Goal: Task Accomplishment & Management: Complete application form

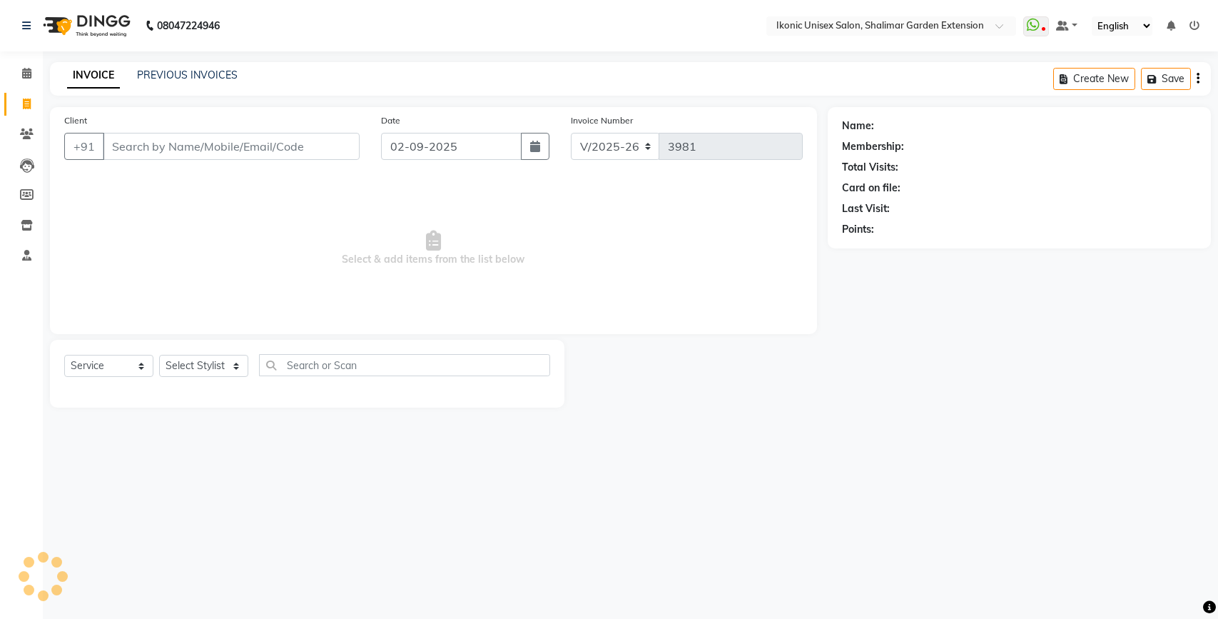
select select "4931"
select select "service"
type input "8375949475"
click at [350, 143] on span "Add Client" at bounding box center [323, 146] width 56 height 14
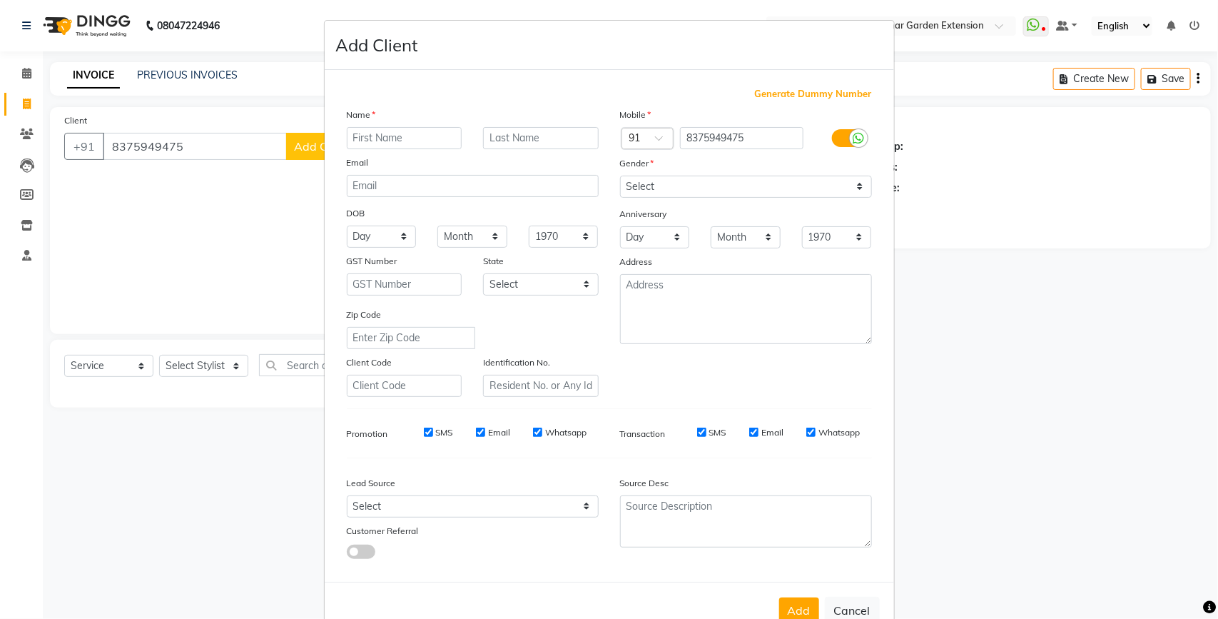
click at [387, 132] on input "text" at bounding box center [405, 138] width 116 height 22
type input "Tayyab"
click at [567, 139] on input "text" at bounding box center [541, 138] width 116 height 22
type input "Khan"
click at [709, 195] on select "Select [DEMOGRAPHIC_DATA] [DEMOGRAPHIC_DATA] Other Prefer Not To Say" at bounding box center [746, 187] width 252 height 22
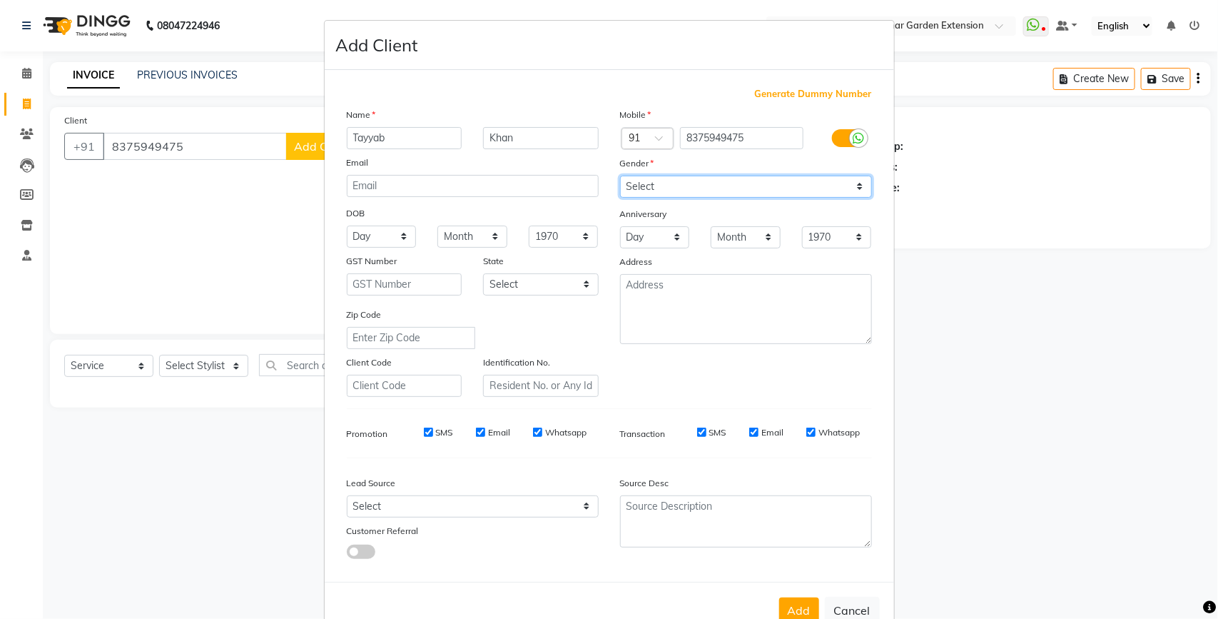
select select "[DEMOGRAPHIC_DATA]"
click at [620, 176] on select "Select [DEMOGRAPHIC_DATA] [DEMOGRAPHIC_DATA] Other Prefer Not To Say" at bounding box center [746, 187] width 252 height 22
click at [793, 612] on button "Add" at bounding box center [799, 610] width 40 height 26
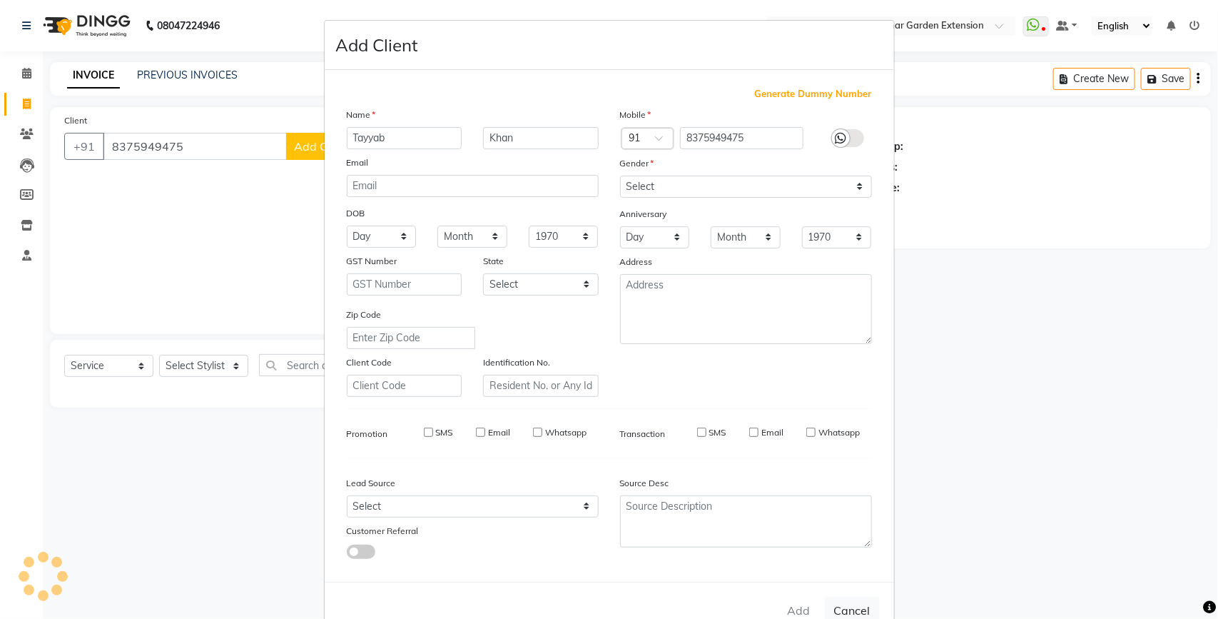
select select
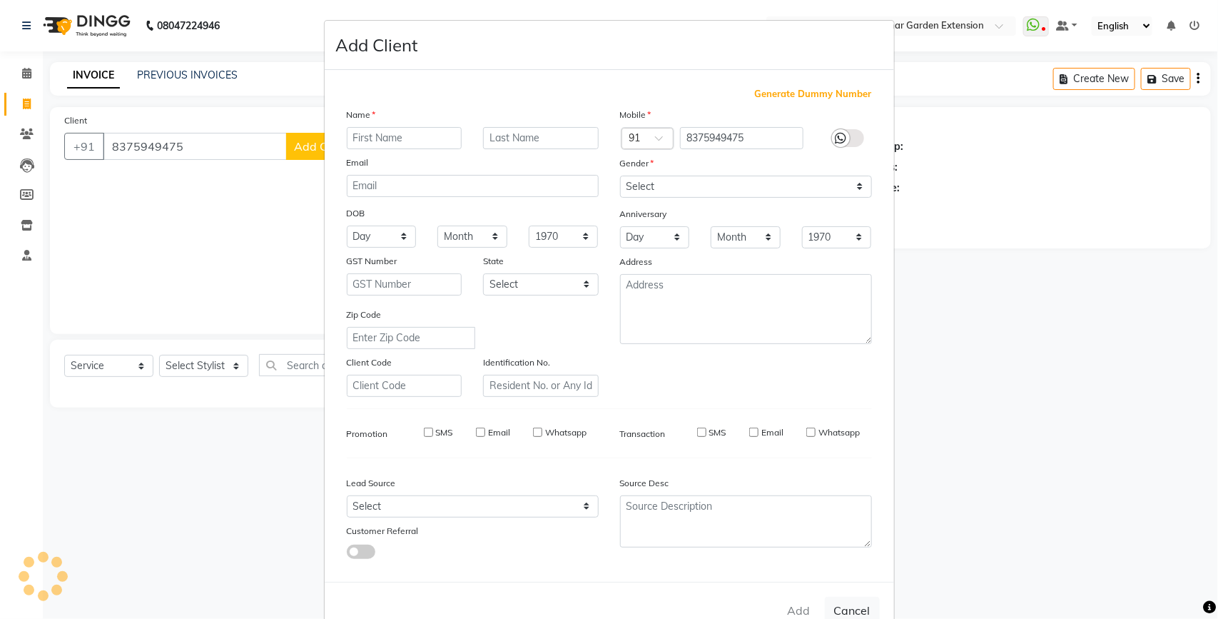
select select
checkbox input "false"
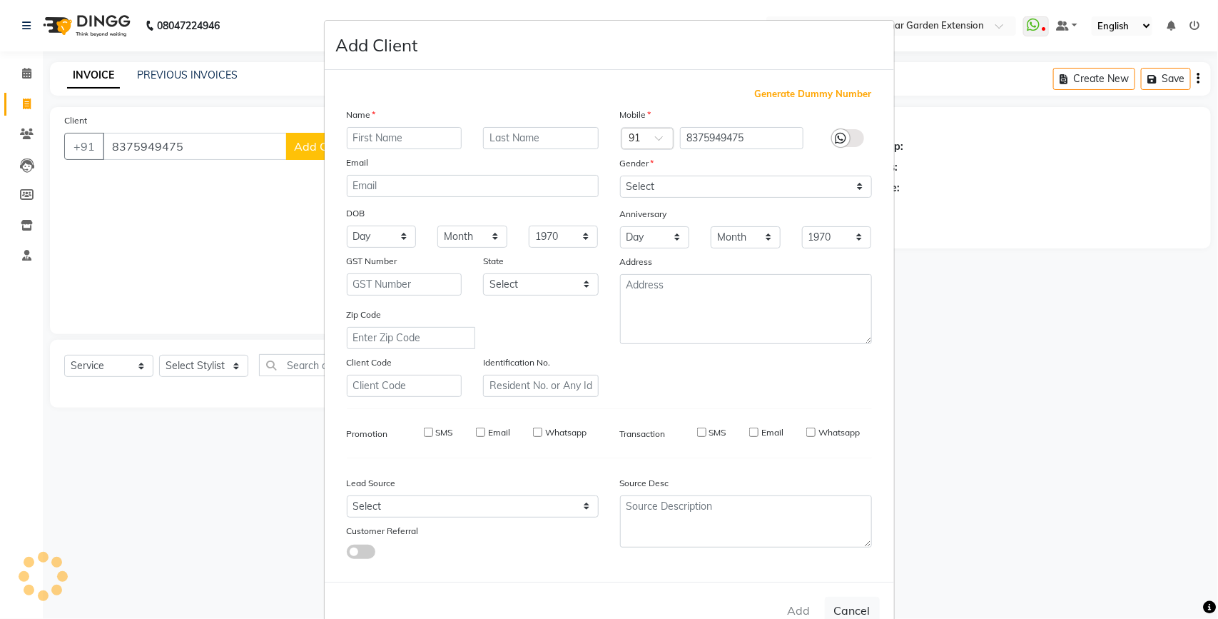
checkbox input "false"
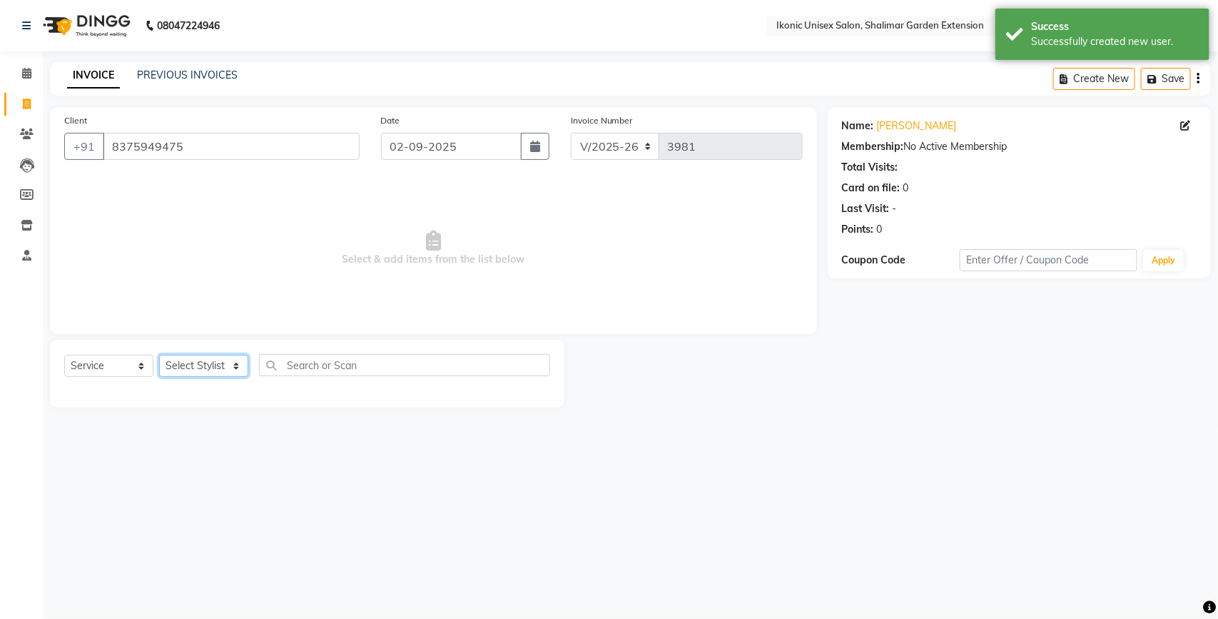
click at [189, 364] on select "Select Stylist [PERSON_NAME] [PERSON_NAME] Fiza Kajal Mahi [PERSON_NAME] [PERSO…" at bounding box center [203, 366] width 89 height 22
select select "66190"
click at [159, 355] on select "Select Stylist [PERSON_NAME] [PERSON_NAME] Fiza Kajal Mahi [PERSON_NAME] [PERSO…" at bounding box center [203, 366] width 89 height 22
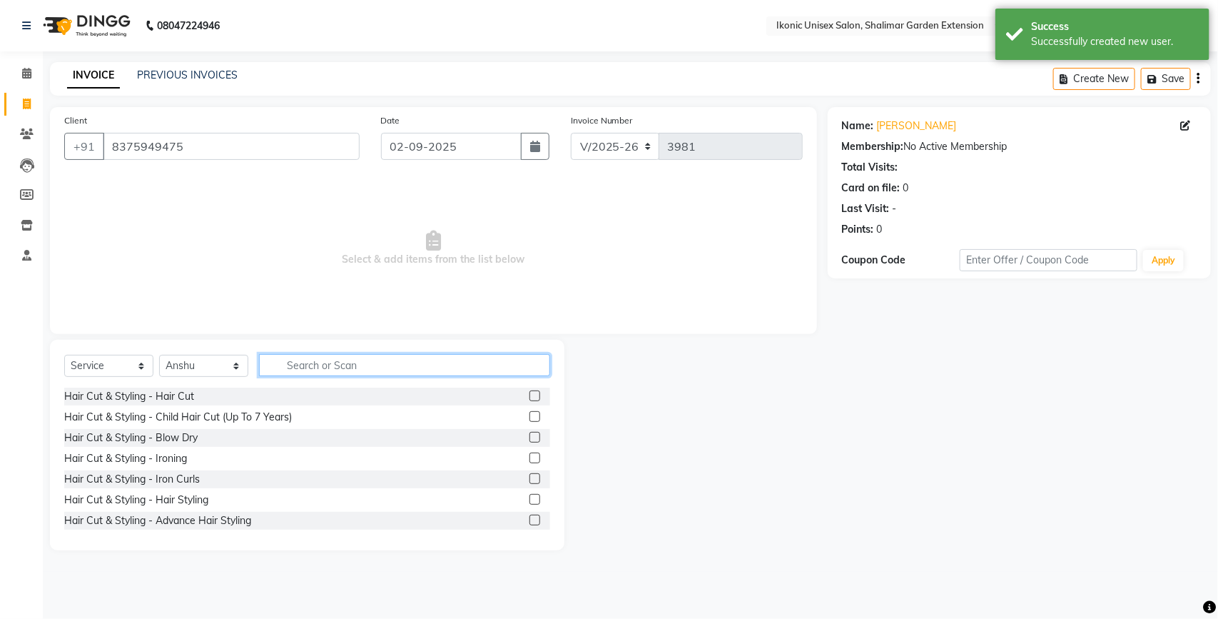
click at [333, 357] on input "text" at bounding box center [404, 365] width 291 height 22
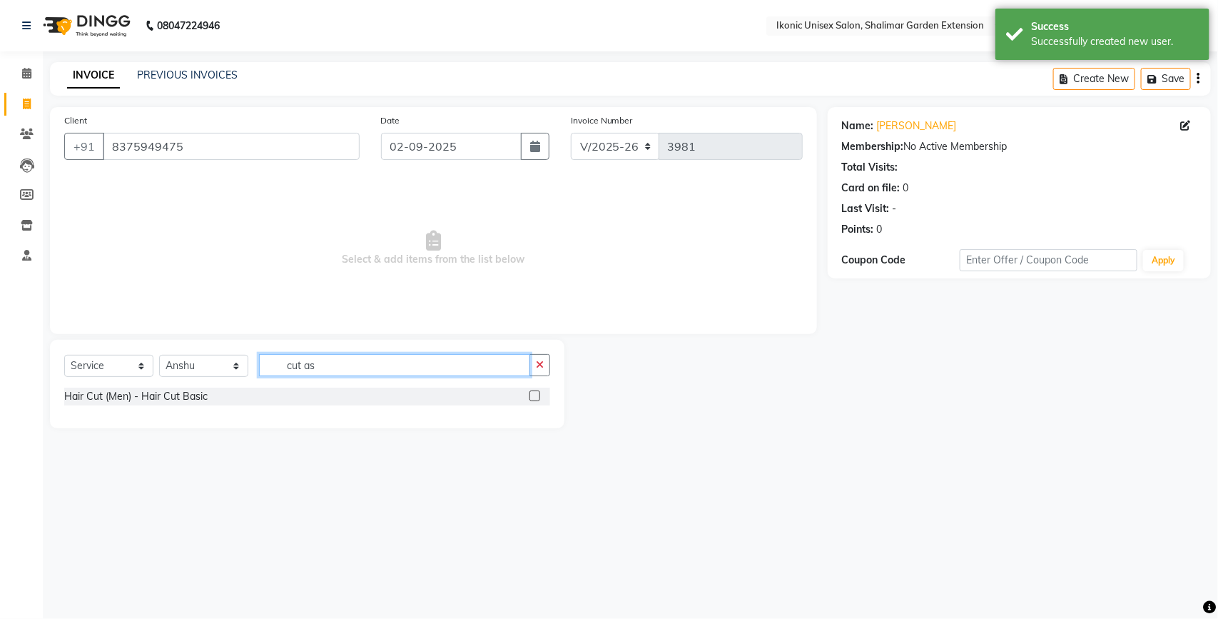
type input "cut as"
drag, startPoint x: 533, startPoint y: 396, endPoint x: 525, endPoint y: 389, distance: 10.6
click at [532, 397] on label at bounding box center [535, 395] width 11 height 11
click at [532, 397] on input "checkbox" at bounding box center [534, 396] width 9 height 9
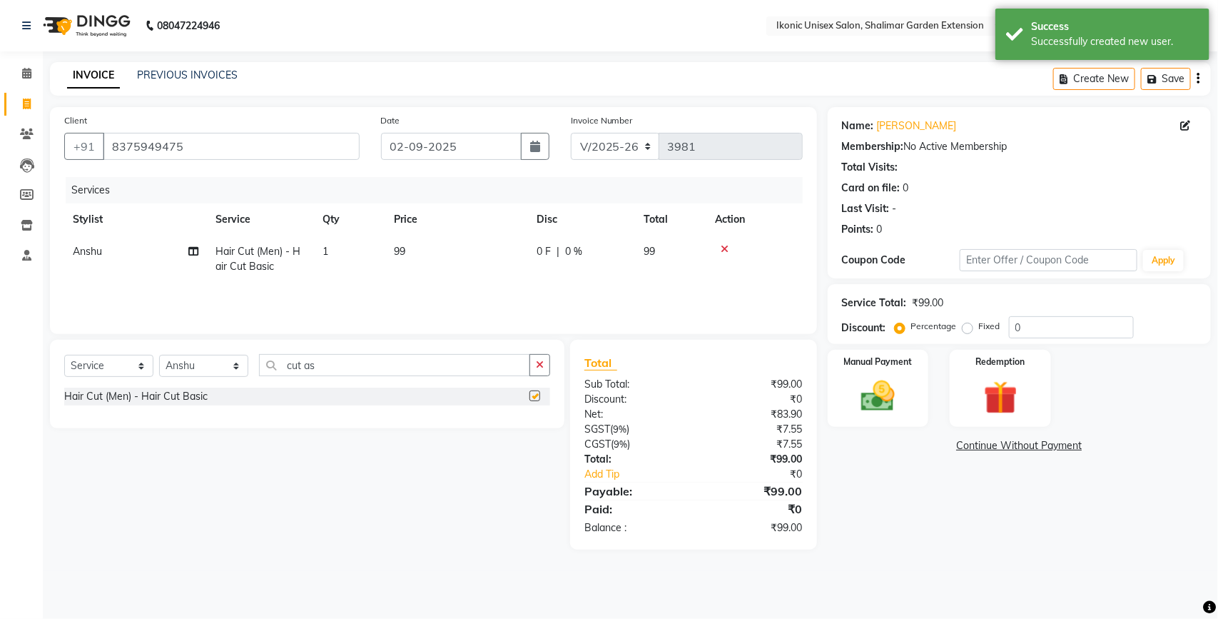
click at [500, 295] on div "Services Stylist Service Qty Price Disc Total Action [PERSON_NAME] Hair Cut (Me…" at bounding box center [433, 248] width 739 height 143
checkbox input "false"
click at [511, 275] on td "99" at bounding box center [456, 259] width 143 height 47
select select "66190"
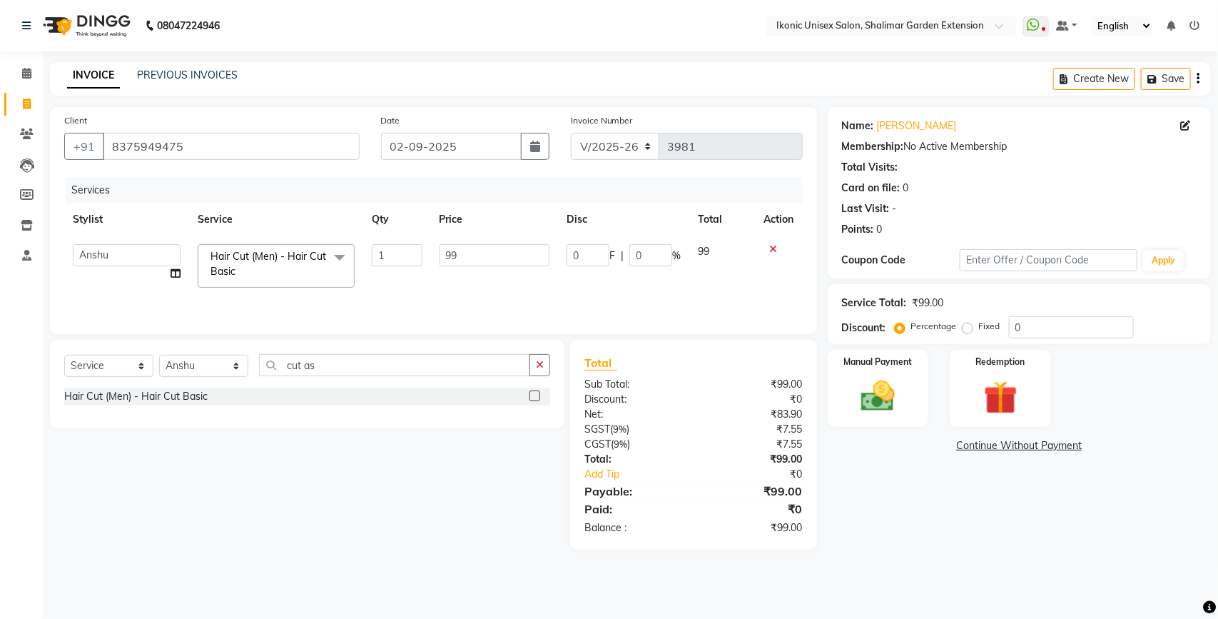
type input "9"
type input "100"
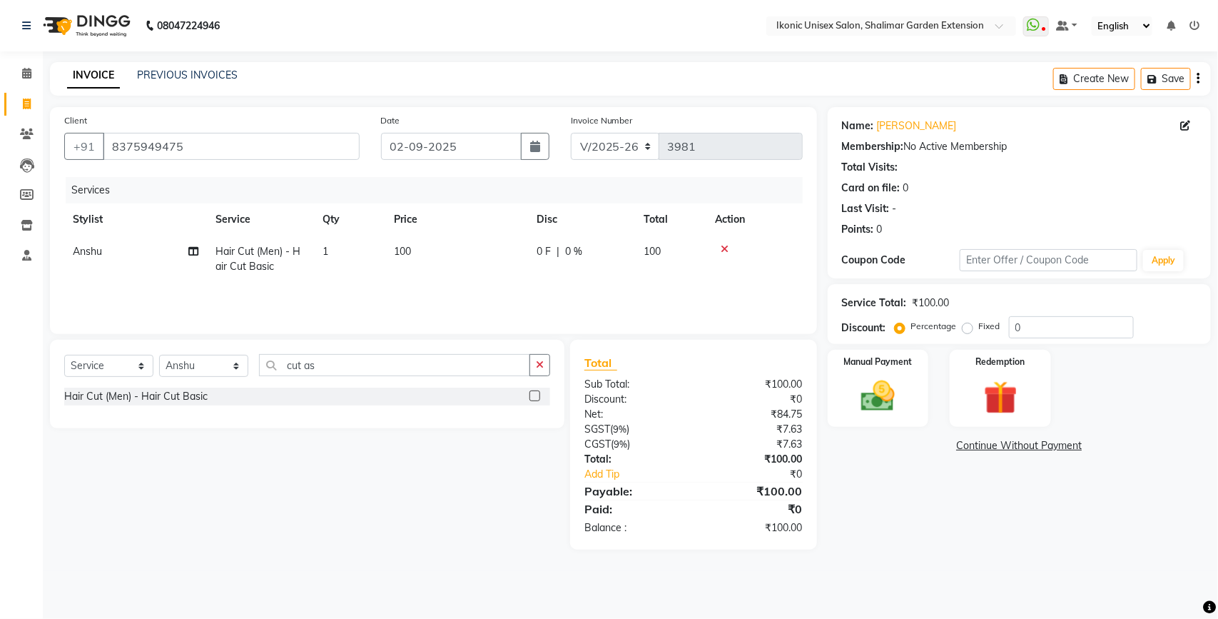
drag, startPoint x: 986, startPoint y: 521, endPoint x: 929, endPoint y: 415, distance: 120.7
click at [981, 511] on div "Name: [PERSON_NAME] Membership: No Active Membership Total Visits: Card on file…" at bounding box center [1025, 328] width 394 height 443
click at [904, 393] on img at bounding box center [878, 396] width 56 height 40
click at [978, 446] on span "ONLINE" at bounding box center [985, 446] width 37 height 16
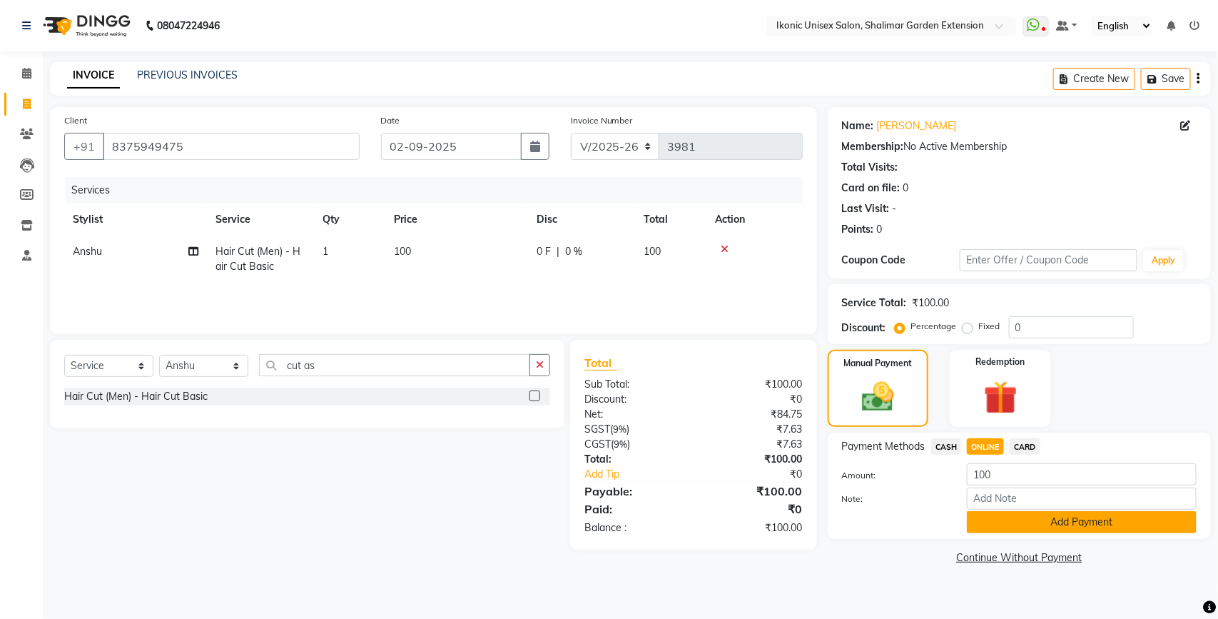
click at [1005, 511] on button "Add Payment" at bounding box center [1082, 522] width 230 height 22
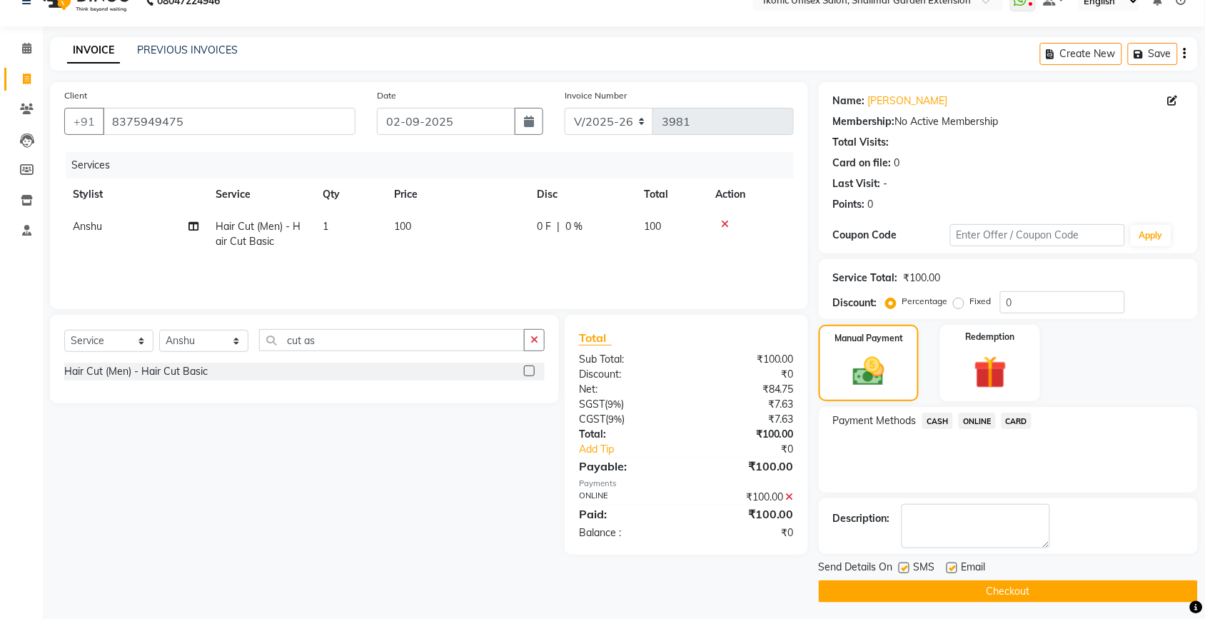
scroll to position [30, 0]
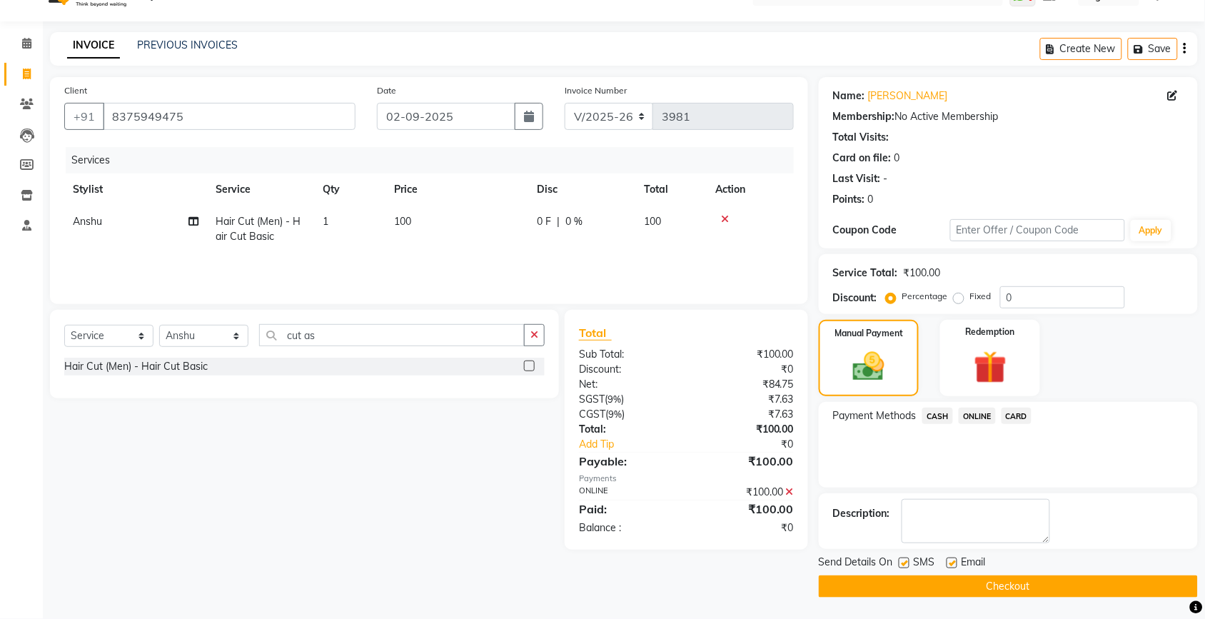
click at [1004, 580] on button "Checkout" at bounding box center [1008, 586] width 379 height 22
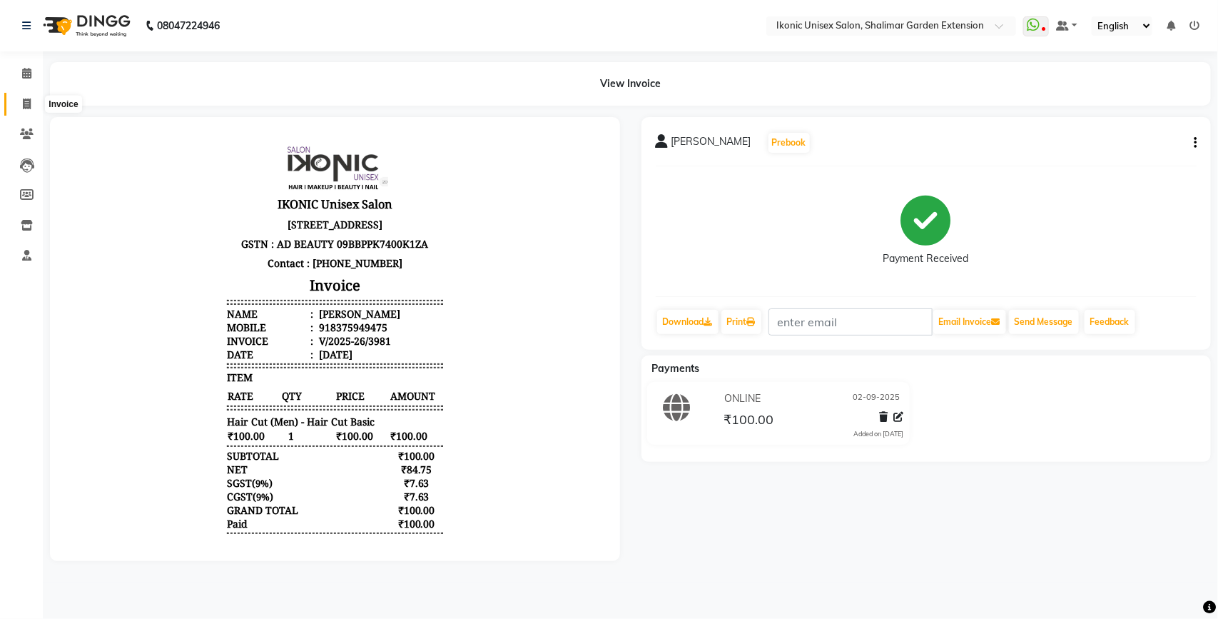
click at [16, 97] on span at bounding box center [26, 104] width 25 height 16
select select "service"
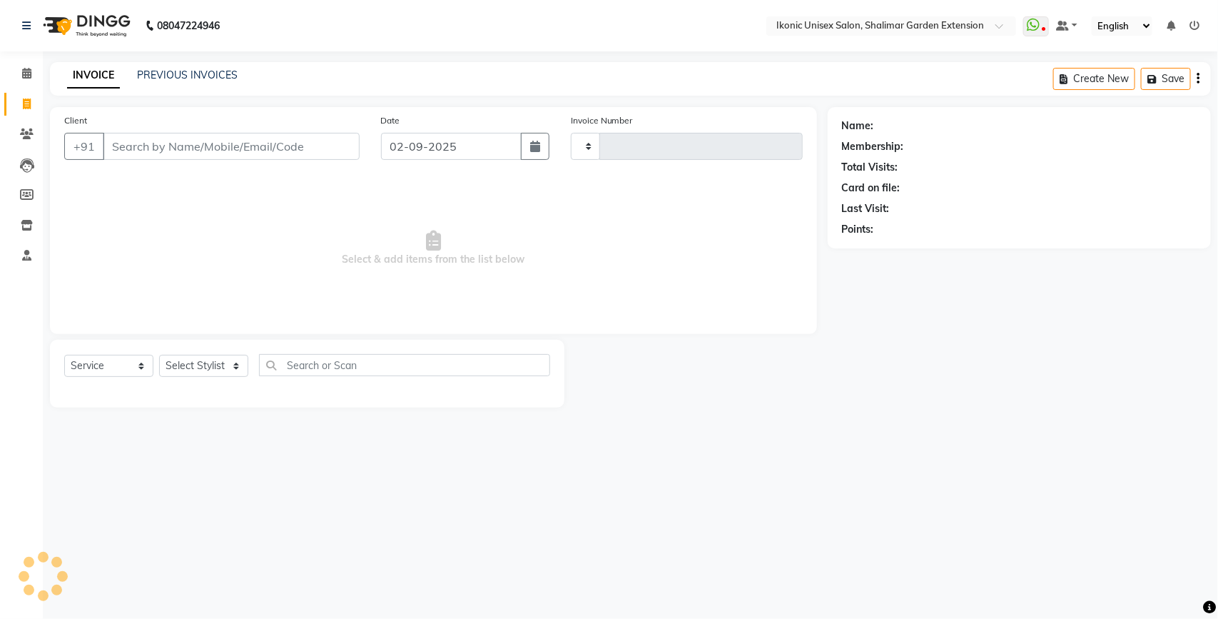
type input "3982"
select select "4931"
click at [226, 74] on link "PREVIOUS INVOICES" at bounding box center [187, 75] width 101 height 13
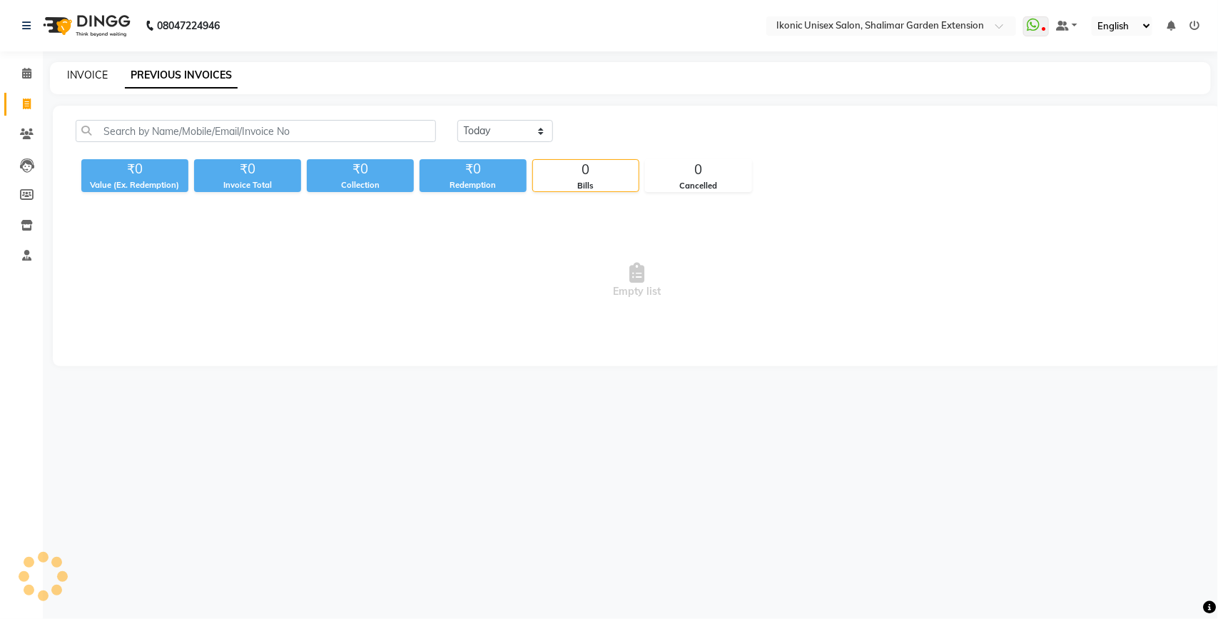
click at [81, 70] on link "INVOICE" at bounding box center [87, 75] width 41 height 13
select select "service"
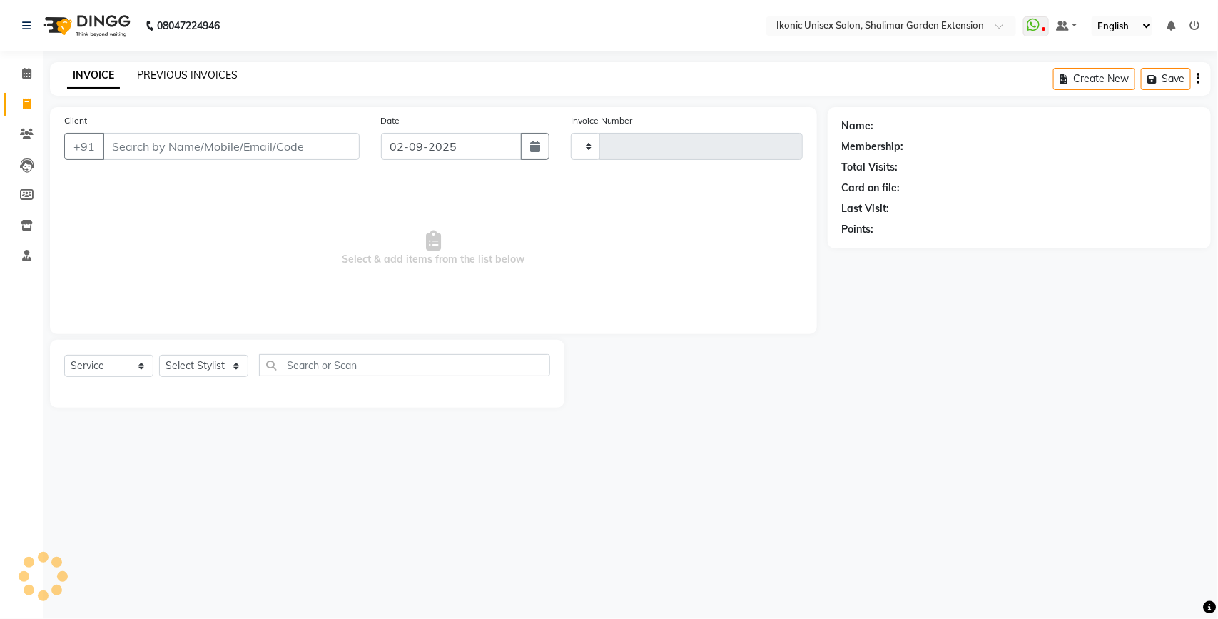
click at [209, 79] on link "PREVIOUS INVOICES" at bounding box center [187, 75] width 101 height 13
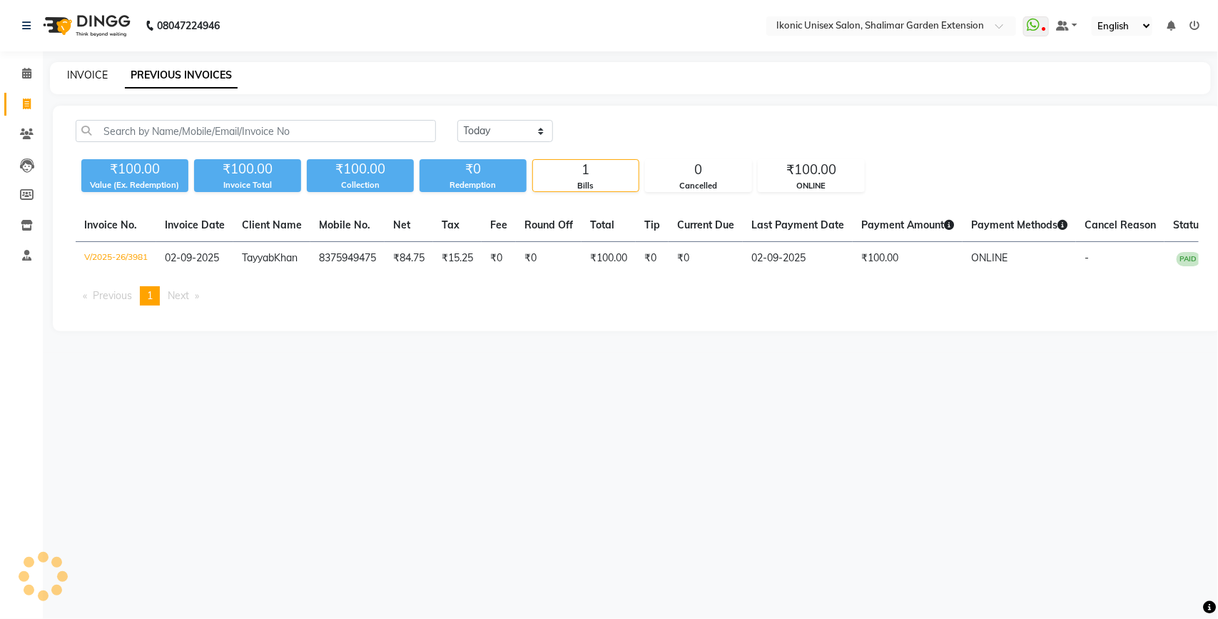
click at [84, 75] on link "INVOICE" at bounding box center [87, 75] width 41 height 13
select select "service"
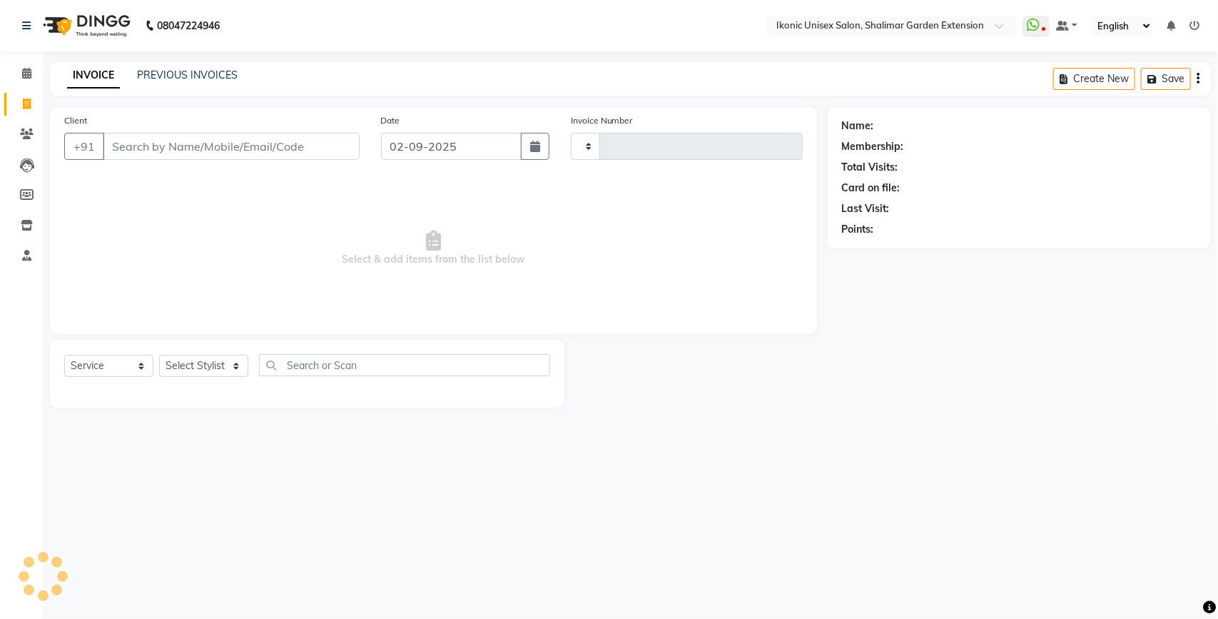
click at [155, 150] on input "Client" at bounding box center [231, 146] width 257 height 27
select select "4931"
type input "3982"
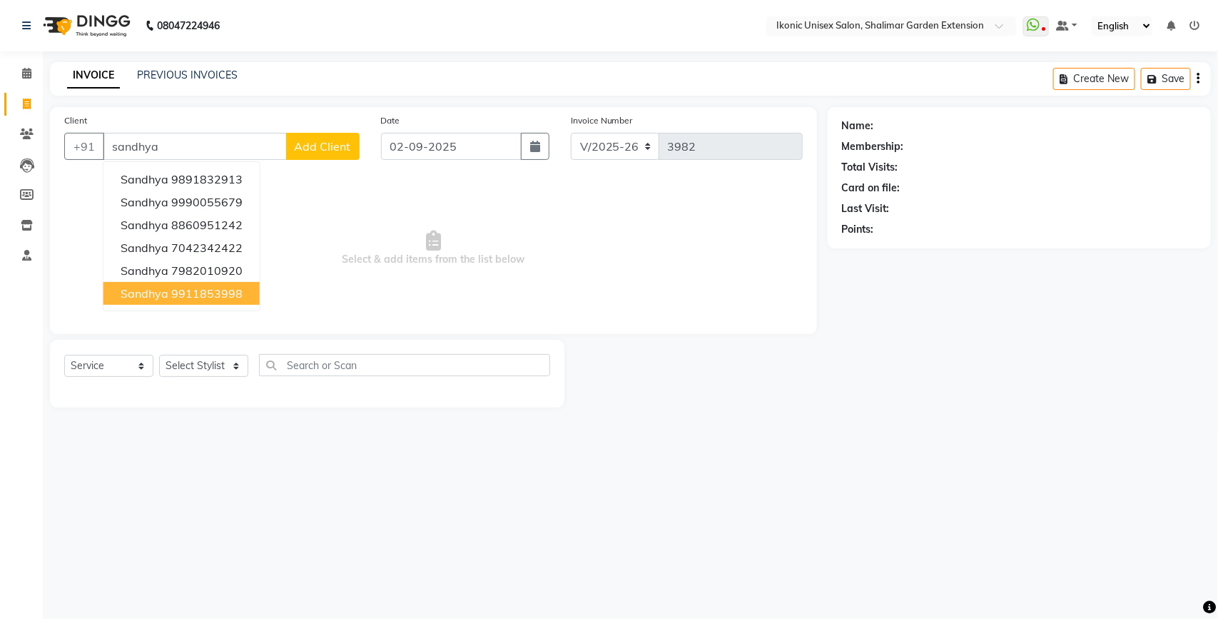
click at [182, 289] on ngb-highlight "9911853998" at bounding box center [206, 293] width 71 height 14
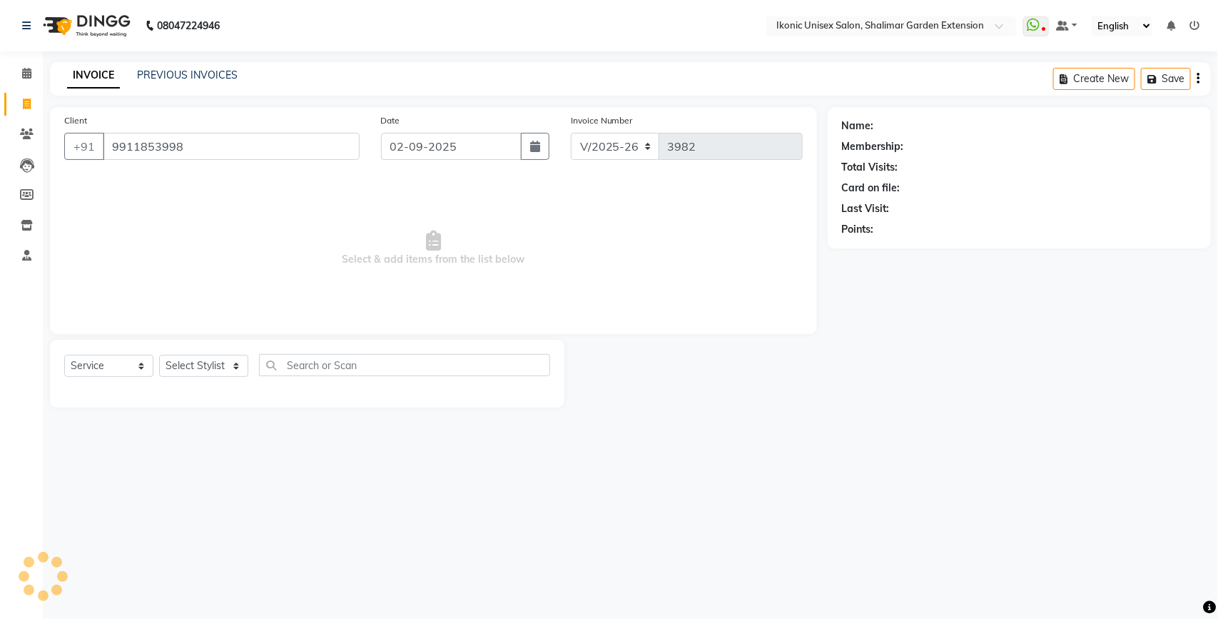
type input "9911853998"
click at [198, 368] on select "Select Stylist [PERSON_NAME] [PERSON_NAME] Fiza Kajal Mahi [PERSON_NAME] [PERSO…" at bounding box center [203, 366] width 89 height 22
select select "68682"
click at [159, 355] on select "Select Stylist [PERSON_NAME] [PERSON_NAME] Fiza Kajal Mahi [PERSON_NAME] [PERSO…" at bounding box center [203, 366] width 89 height 22
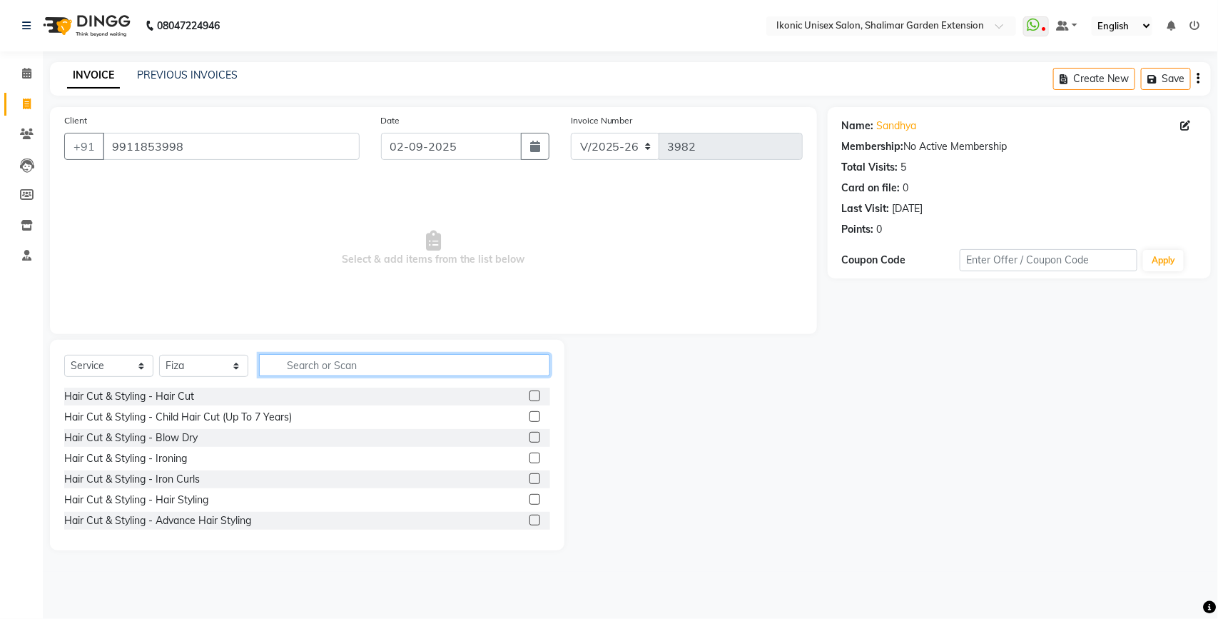
drag, startPoint x: 315, startPoint y: 359, endPoint x: 326, endPoint y: 373, distance: 17.8
click at [322, 365] on input "text" at bounding box center [404, 365] width 291 height 22
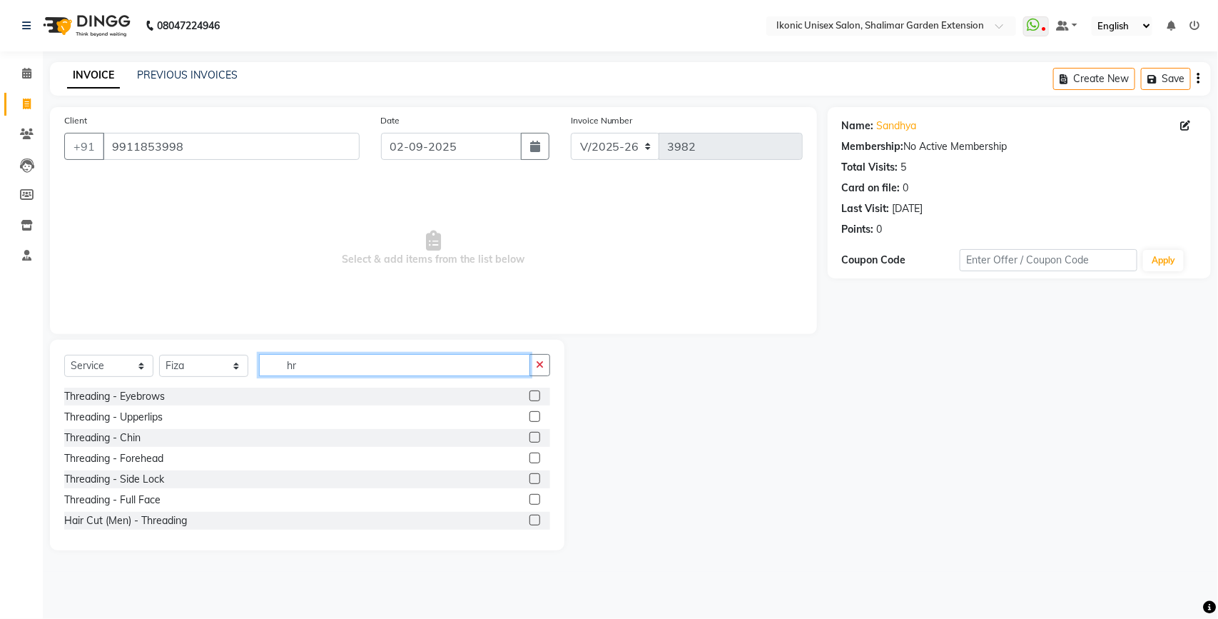
type input "hr"
click at [530, 396] on label at bounding box center [535, 395] width 11 height 11
click at [530, 396] on input "checkbox" at bounding box center [534, 396] width 9 height 9
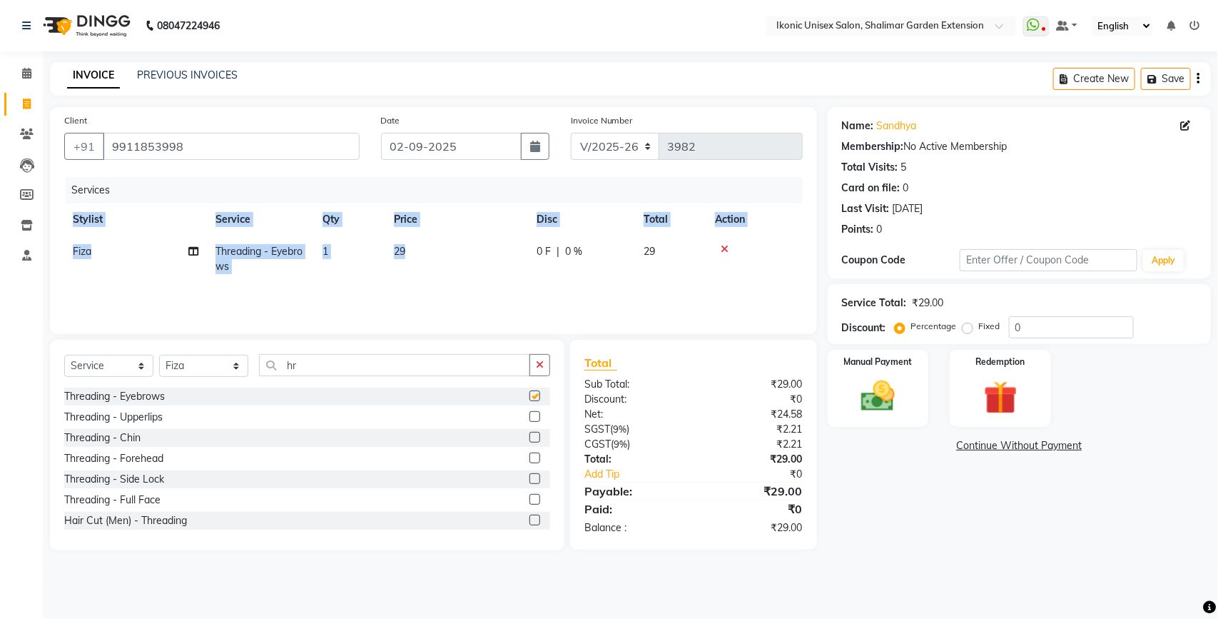
click at [490, 286] on div "Services Stylist Service Qty Price Disc Total Action Fiza Threading - Eyebrows …" at bounding box center [433, 248] width 739 height 143
checkbox input "false"
drag, startPoint x: 490, startPoint y: 286, endPoint x: 491, endPoint y: 272, distance: 13.6
click at [491, 277] on td "29" at bounding box center [456, 259] width 143 height 47
select select "68682"
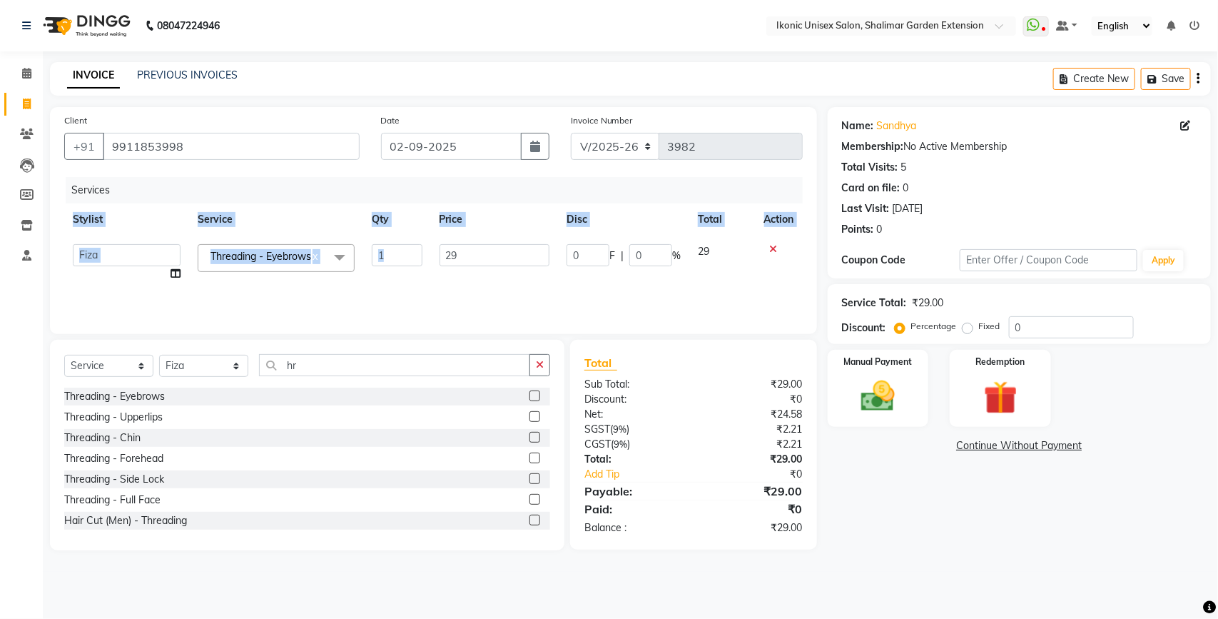
click at [491, 272] on td "29" at bounding box center [495, 263] width 128 height 54
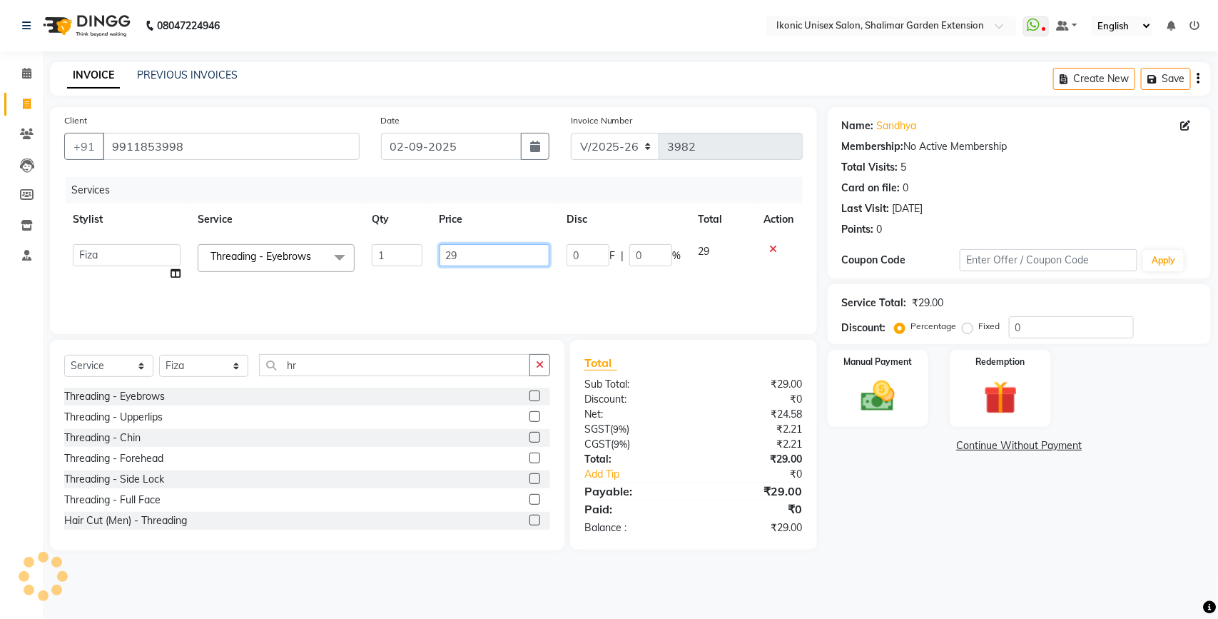
click at [490, 266] on input "29" at bounding box center [495, 255] width 111 height 22
type input "2"
type input "30"
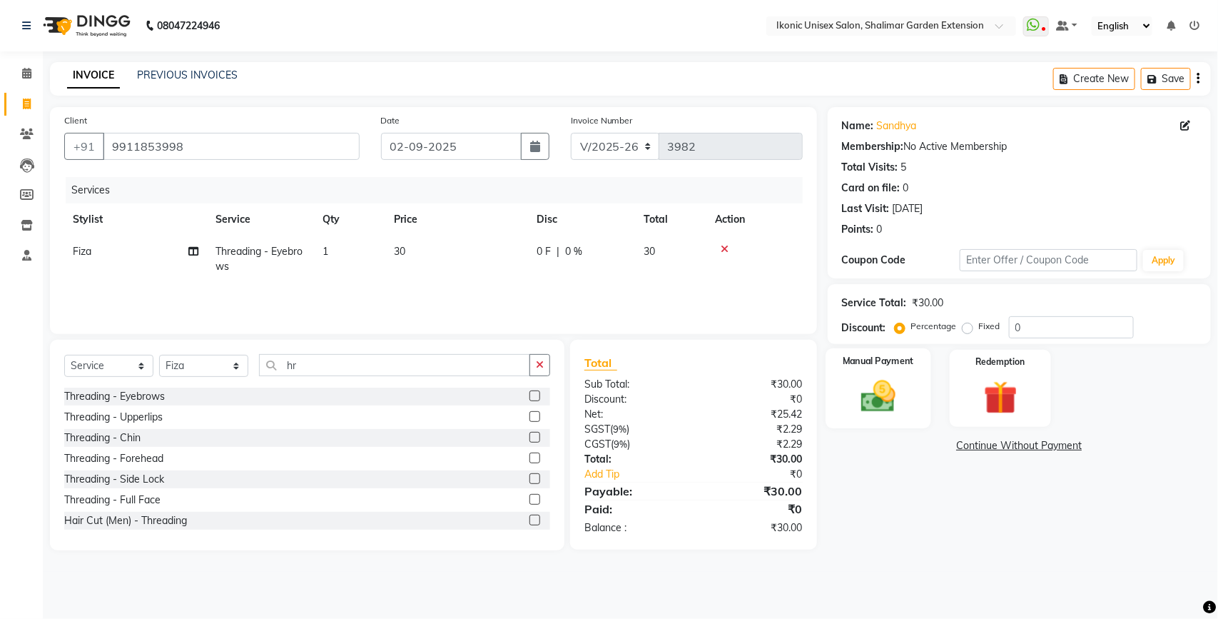
drag, startPoint x: 959, startPoint y: 540, endPoint x: 893, endPoint y: 393, distance: 161.0
click at [935, 525] on div "Name: [PERSON_NAME] Membership: No Active Membership Total Visits: 5 Card on fi…" at bounding box center [1025, 328] width 394 height 443
click at [894, 384] on img at bounding box center [878, 396] width 56 height 40
click at [948, 445] on span "CASH" at bounding box center [946, 446] width 31 height 16
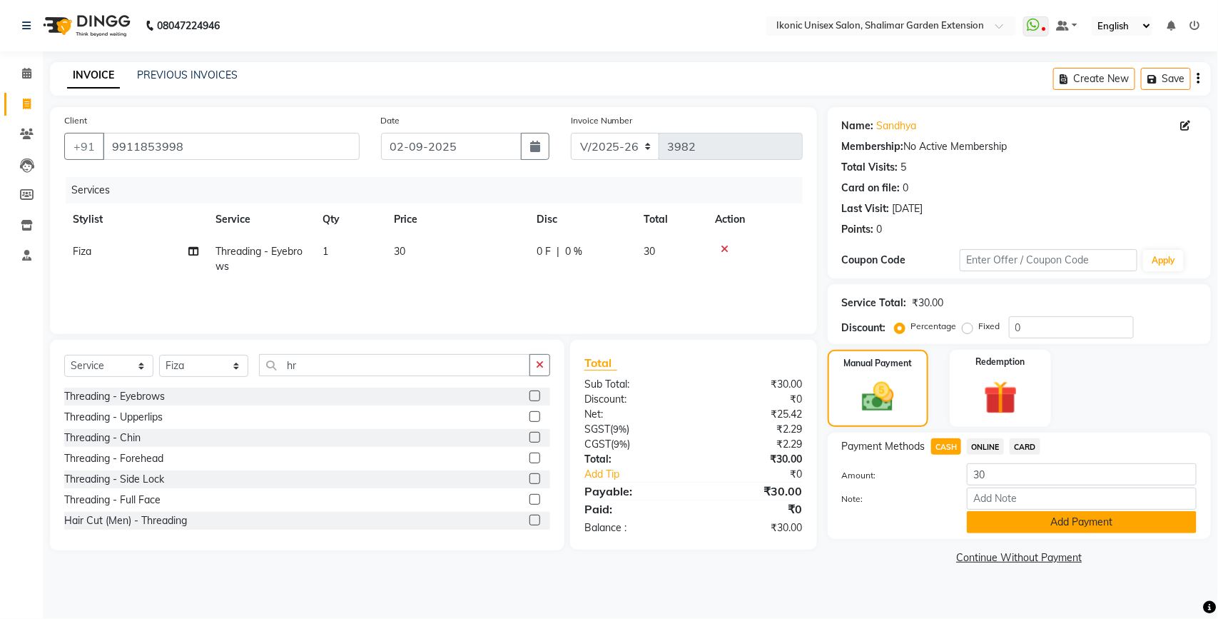
click at [991, 522] on button "Add Payment" at bounding box center [1082, 522] width 230 height 22
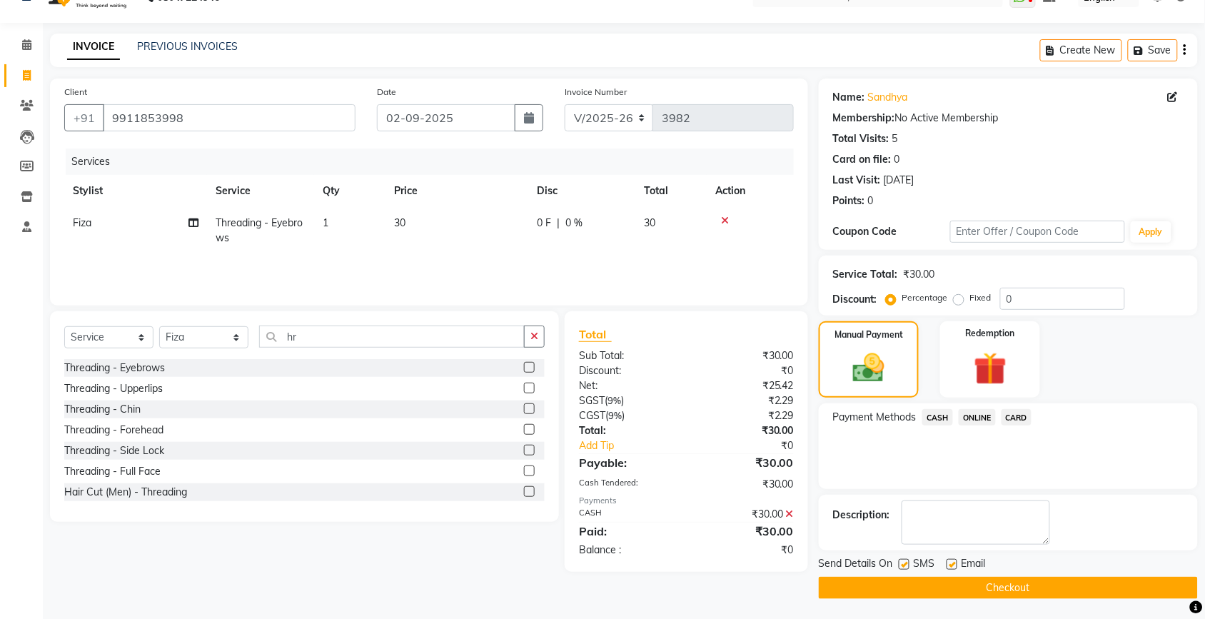
scroll to position [30, 0]
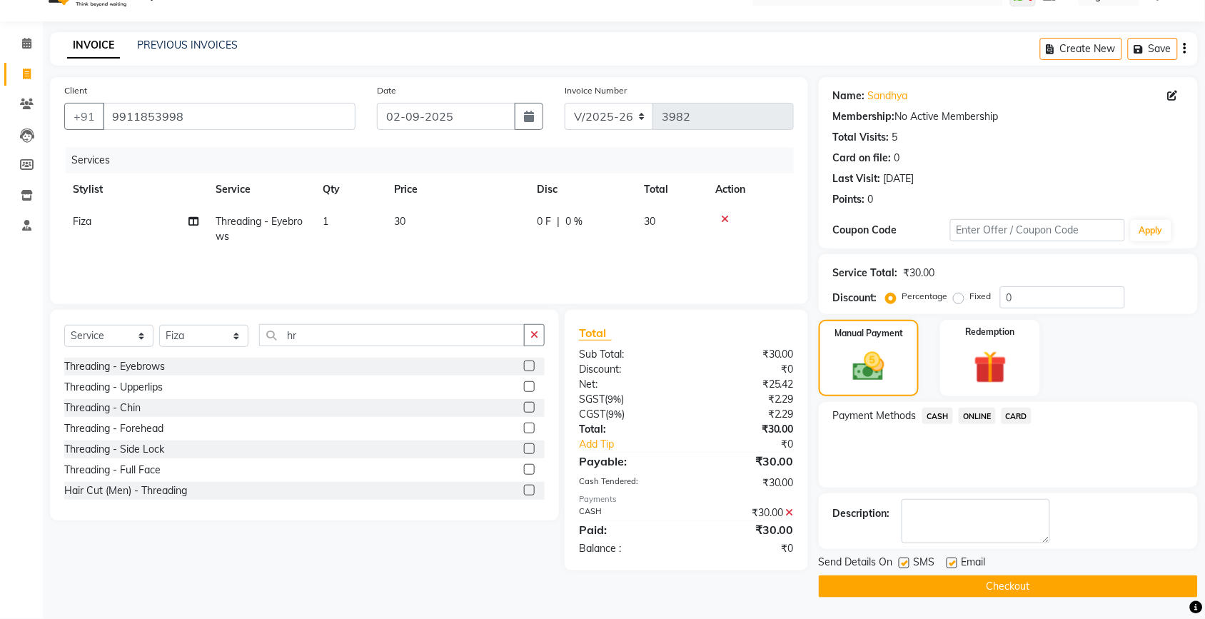
click at [962, 584] on button "Checkout" at bounding box center [1008, 586] width 379 height 22
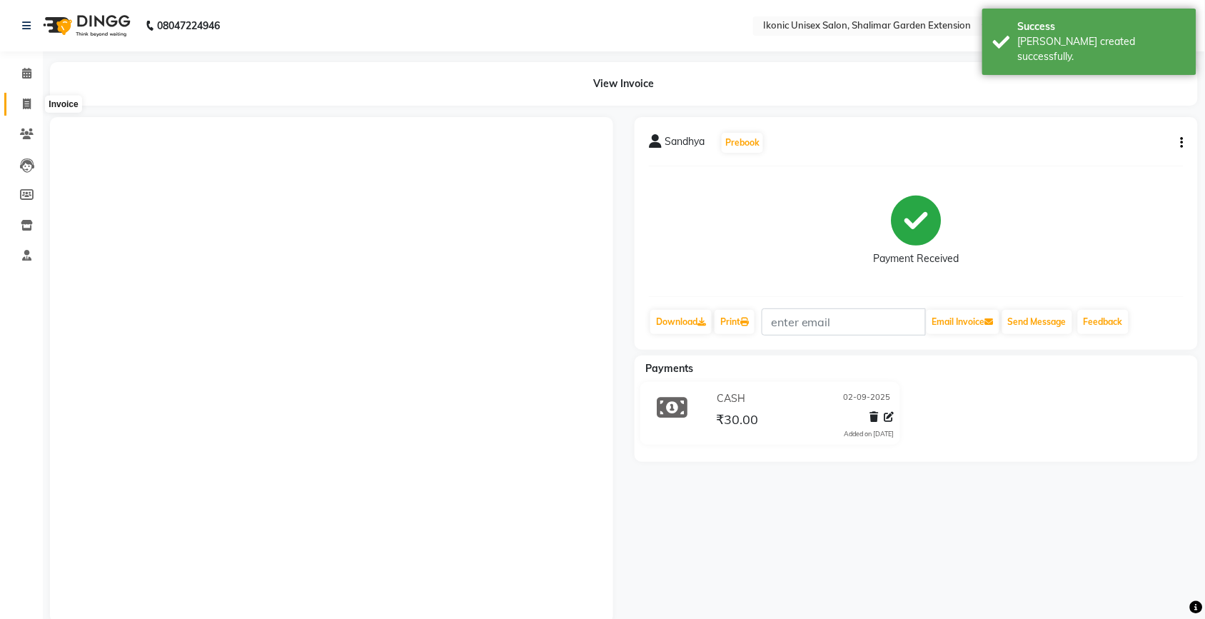
click at [27, 98] on icon at bounding box center [27, 103] width 8 height 11
select select "service"
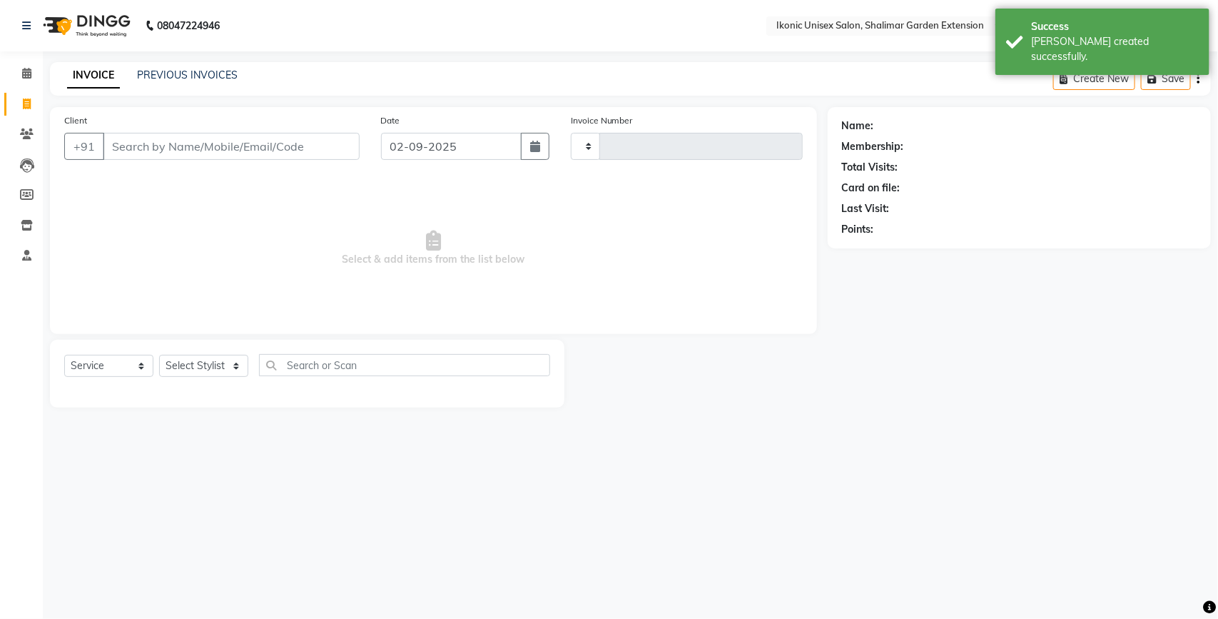
click at [129, 152] on input "Client" at bounding box center [231, 146] width 257 height 27
type input "8010312"
type input "3983"
select select "4931"
type input "8010312164"
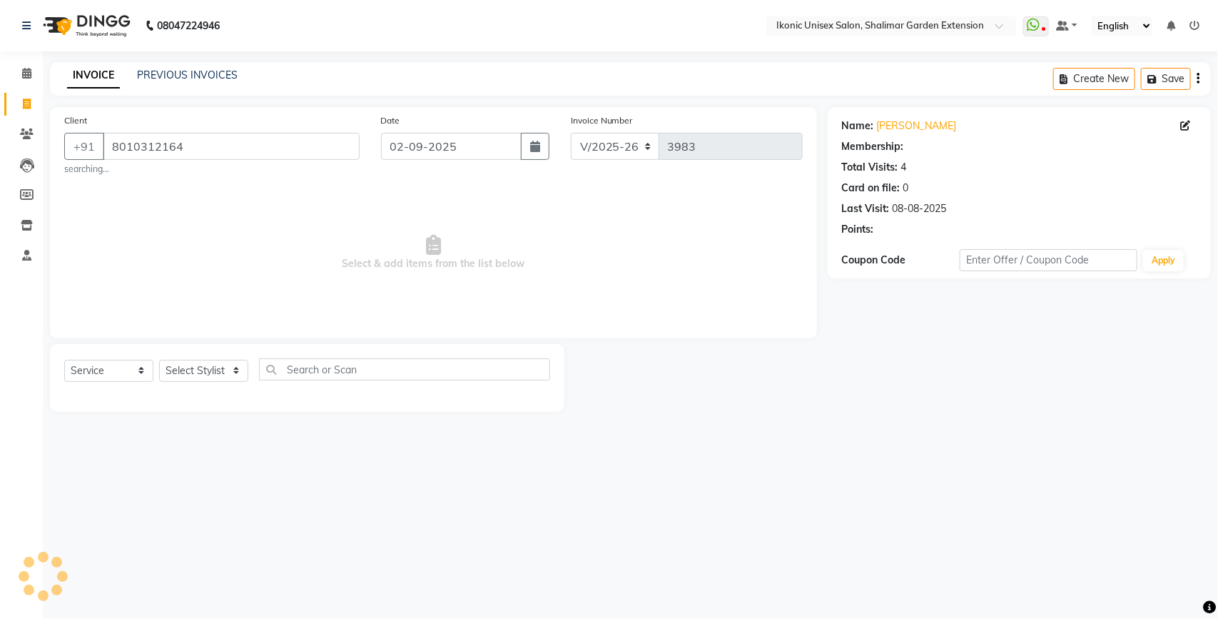
drag, startPoint x: 346, startPoint y: 325, endPoint x: 257, endPoint y: 422, distance: 131.3
click at [332, 373] on div "Client [PHONE_NUMBER] searching... Date [DATE] Invoice Number V/2025 V/[PHONE_N…" at bounding box center [433, 259] width 789 height 305
click at [220, 371] on select "Select Stylist [PERSON_NAME] [PERSON_NAME] Fiza Kajal Mahi [PERSON_NAME] [PERSO…" at bounding box center [203, 371] width 89 height 22
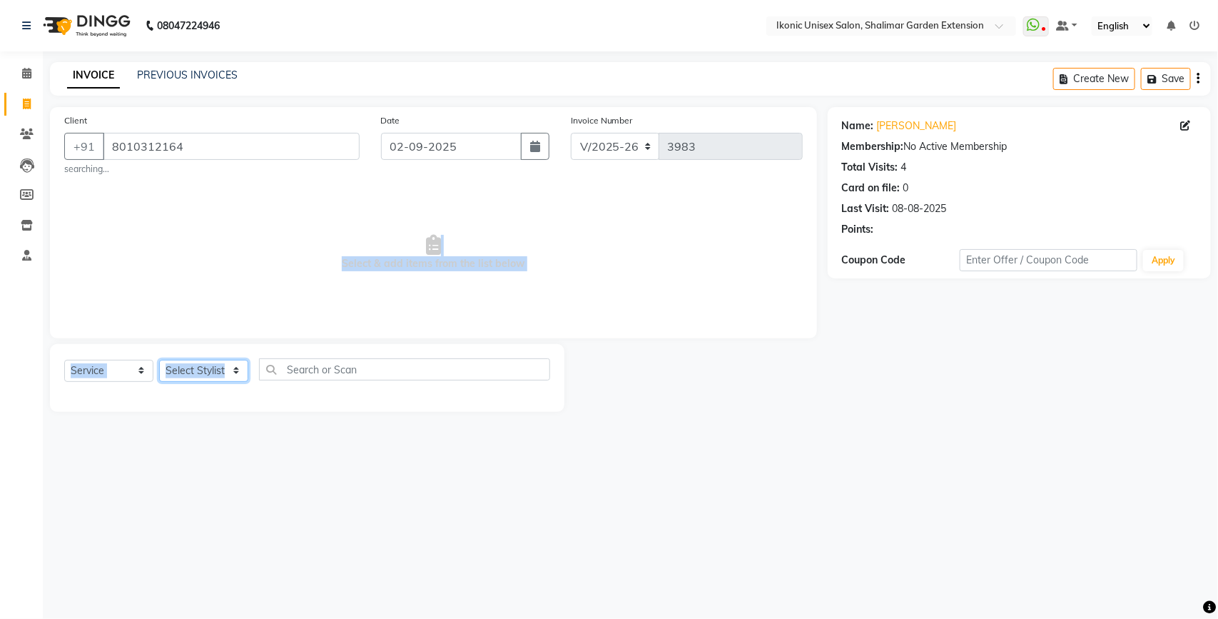
select select "68682"
click at [159, 360] on select "Select Stylist [PERSON_NAME] [PERSON_NAME] Fiza Kajal Mahi [PERSON_NAME] [PERSO…" at bounding box center [203, 371] width 89 height 22
drag, startPoint x: 214, startPoint y: 358, endPoint x: 236, endPoint y: 246, distance: 114.1
click at [186, 198] on span "Select & add items from the list below" at bounding box center [433, 252] width 739 height 143
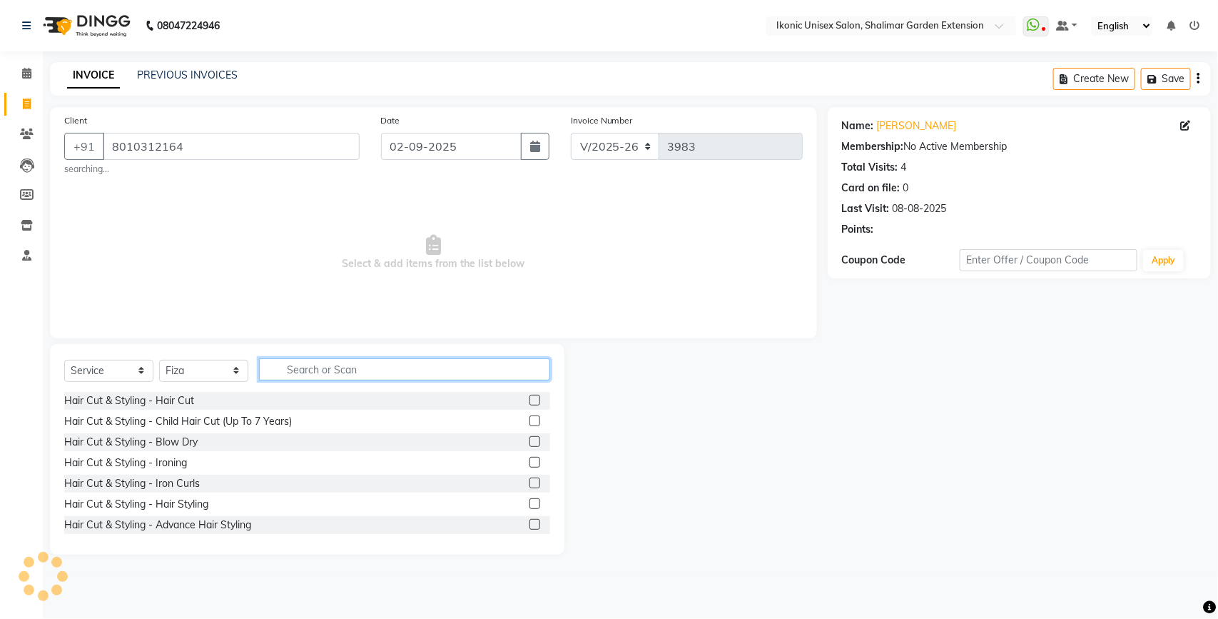
click at [284, 375] on input "text" at bounding box center [404, 369] width 291 height 22
type input "hr"
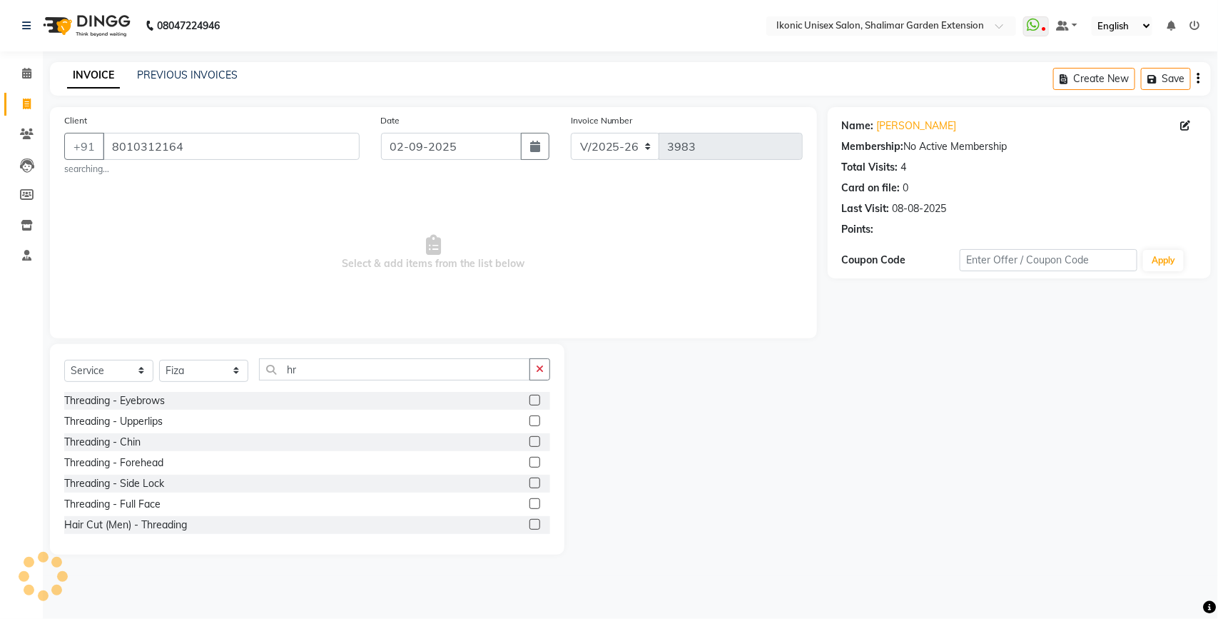
click at [530, 398] on label at bounding box center [535, 400] width 11 height 11
click at [530, 398] on input "checkbox" at bounding box center [534, 400] width 9 height 9
checkbox input "true"
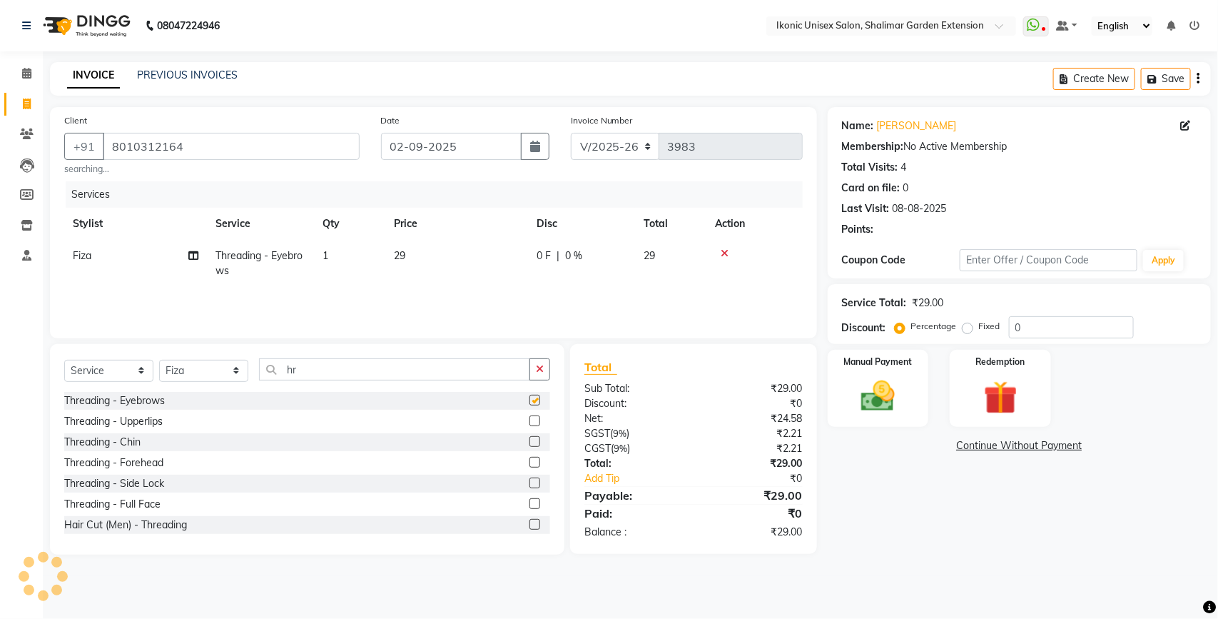
click at [463, 277] on td "29" at bounding box center [456, 263] width 143 height 47
select select "68682"
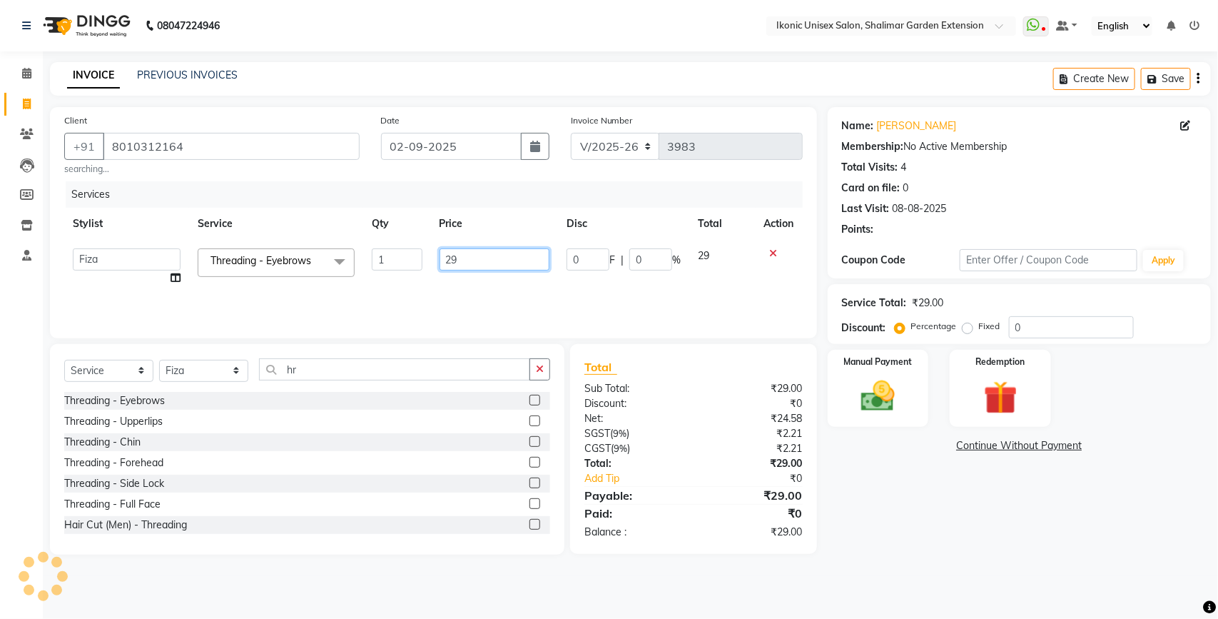
checkbox input "false"
click at [476, 261] on input "29" at bounding box center [495, 259] width 111 height 22
type input "2"
type input "130"
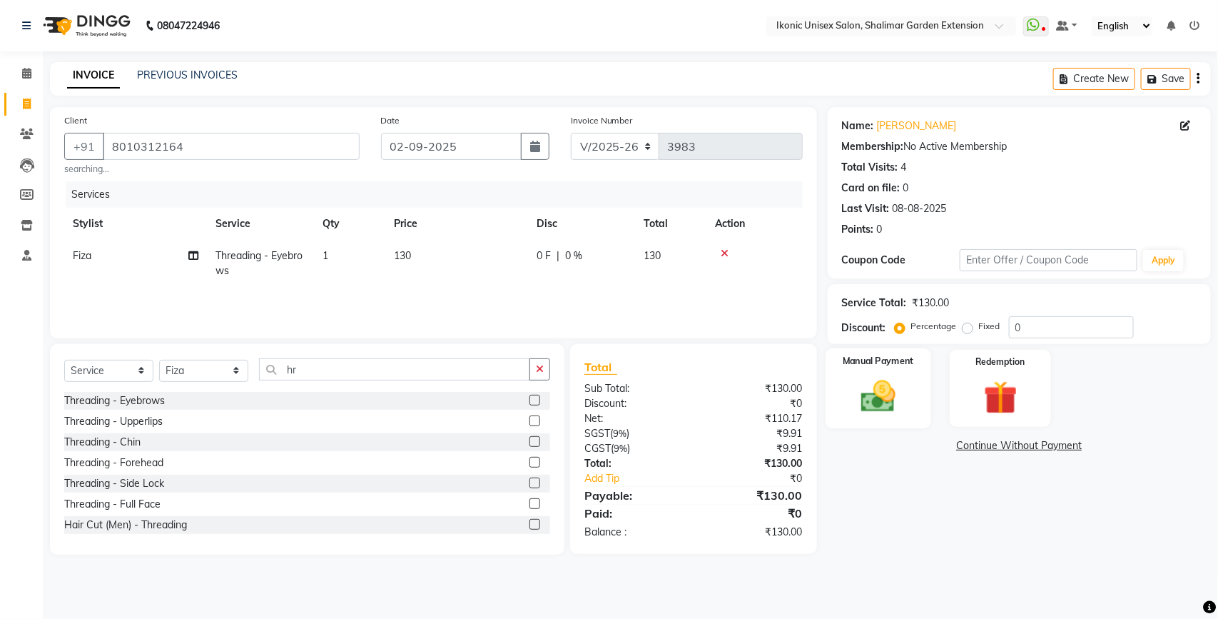
drag, startPoint x: 939, startPoint y: 560, endPoint x: 879, endPoint y: 405, distance: 167.0
click at [904, 547] on main "INVOICE PREVIOUS INVOICES Create New Save Client [PHONE_NUMBER] searching... Da…" at bounding box center [631, 319] width 1176 height 514
click at [868, 390] on img at bounding box center [878, 396] width 56 height 40
click at [984, 447] on span "ONLINE" at bounding box center [985, 446] width 37 height 16
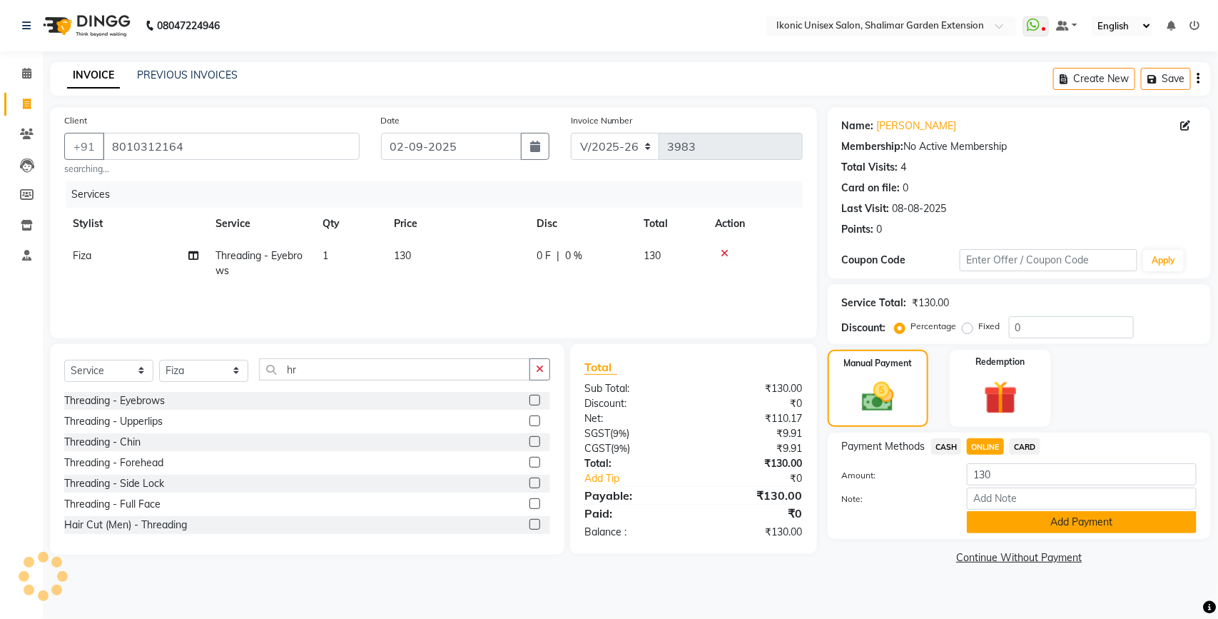
click at [1011, 526] on button "Add Payment" at bounding box center [1082, 522] width 230 height 22
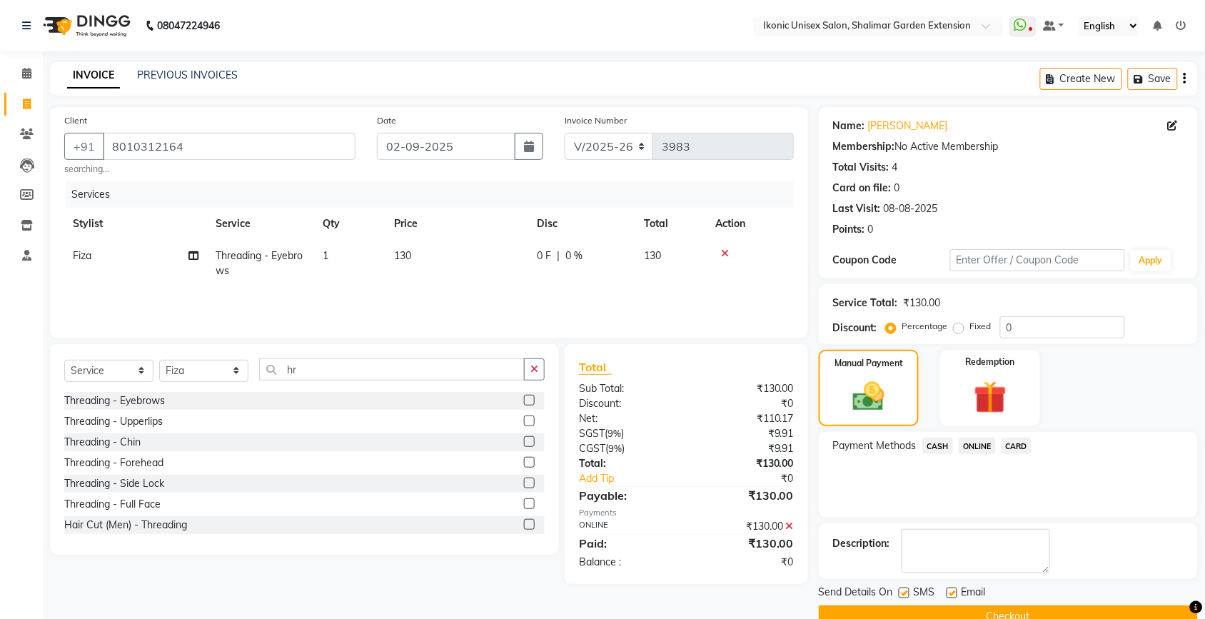
scroll to position [30, 0]
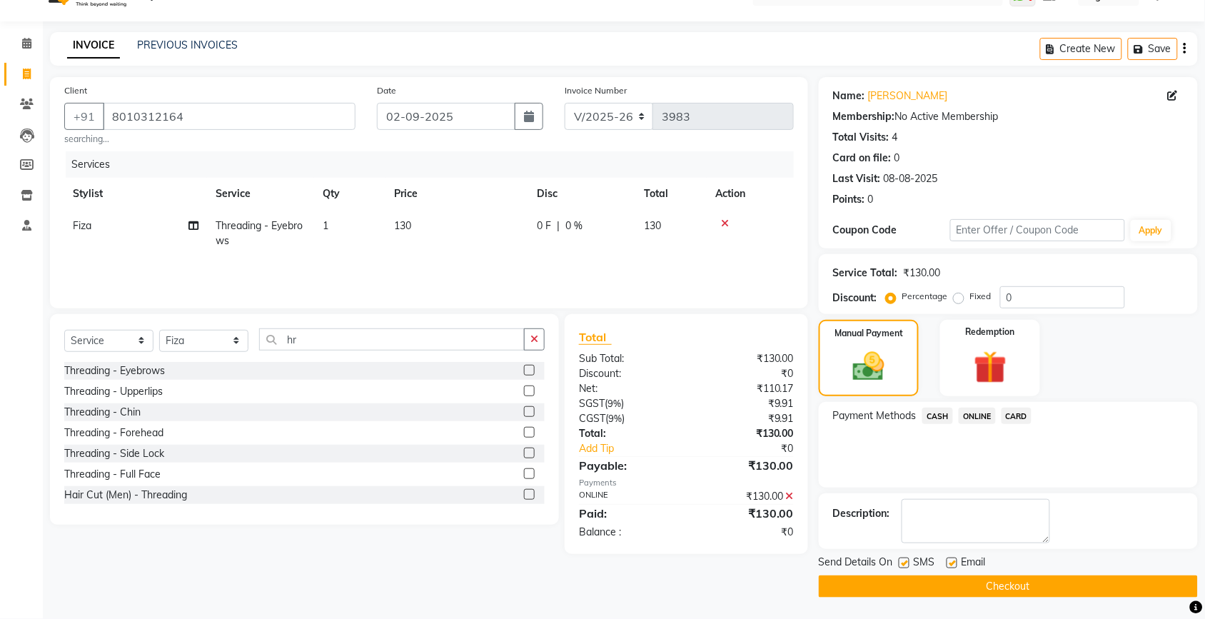
click at [986, 585] on button "Checkout" at bounding box center [1008, 586] width 379 height 22
